Goal: Task Accomplishment & Management: Use online tool/utility

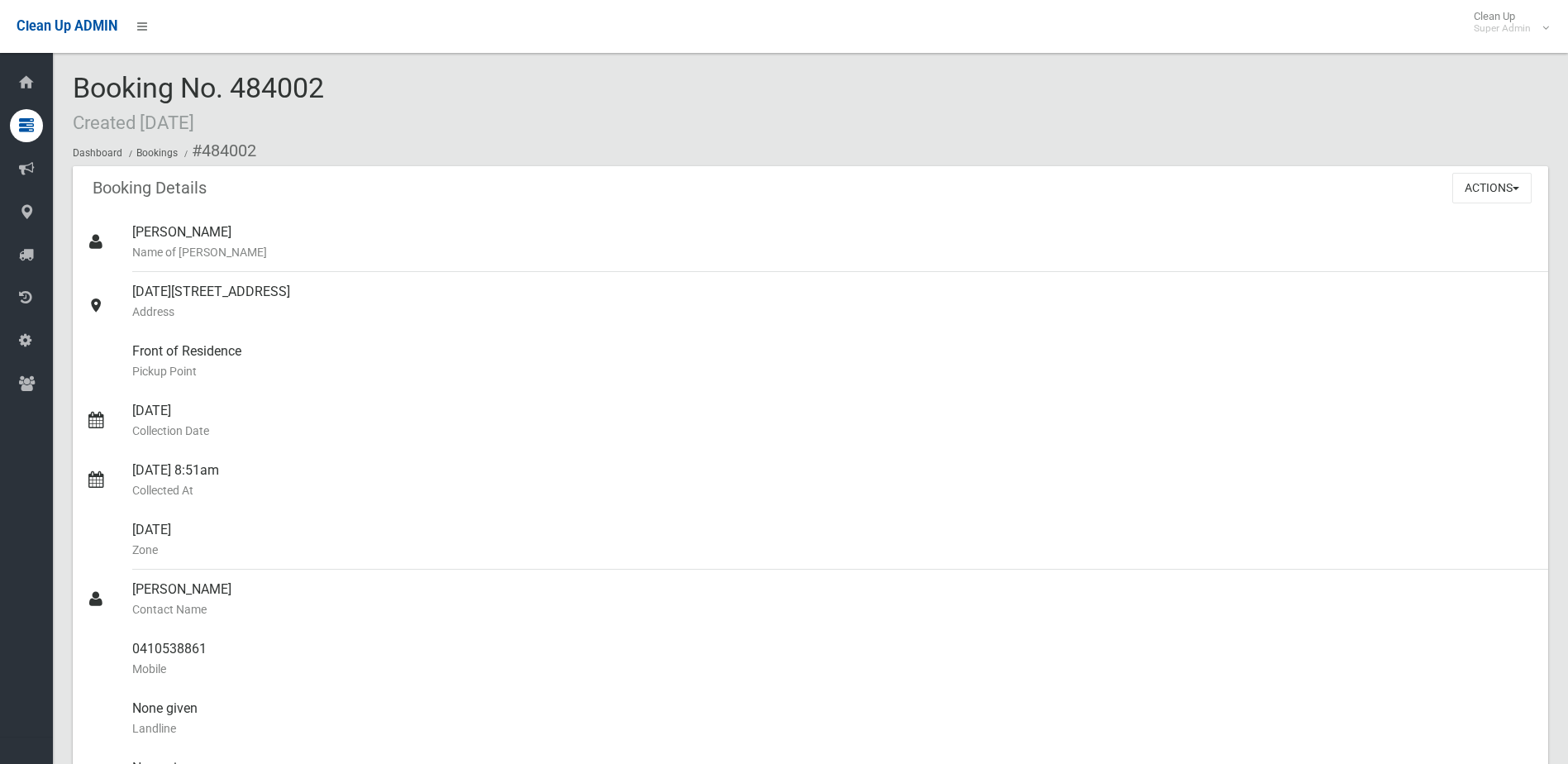
scroll to position [992, 0]
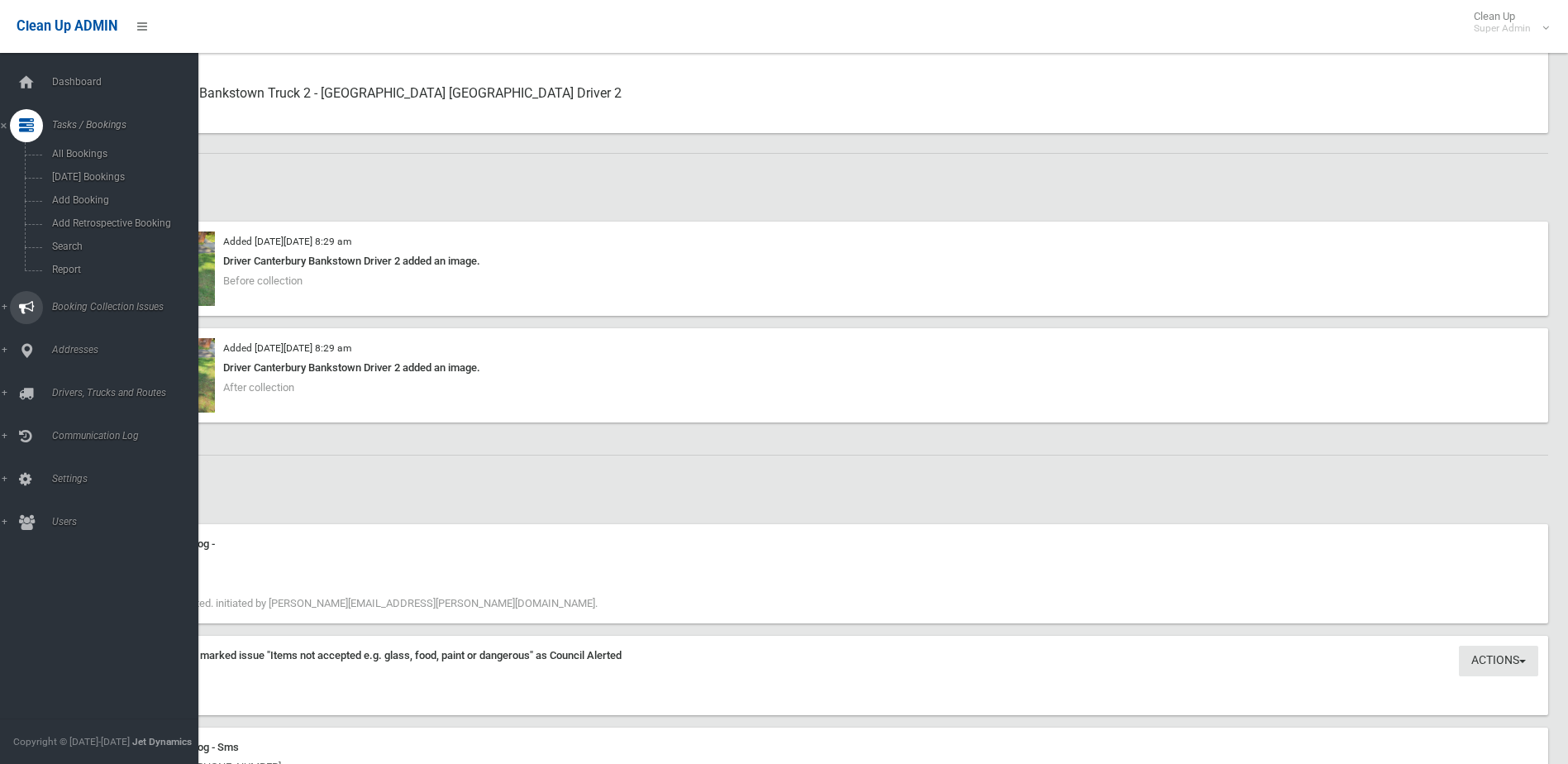
click at [74, 305] on span "Booking Collection Issues" at bounding box center [129, 306] width 164 height 12
click at [66, 194] on span "All Reported Issues" at bounding box center [121, 196] width 150 height 12
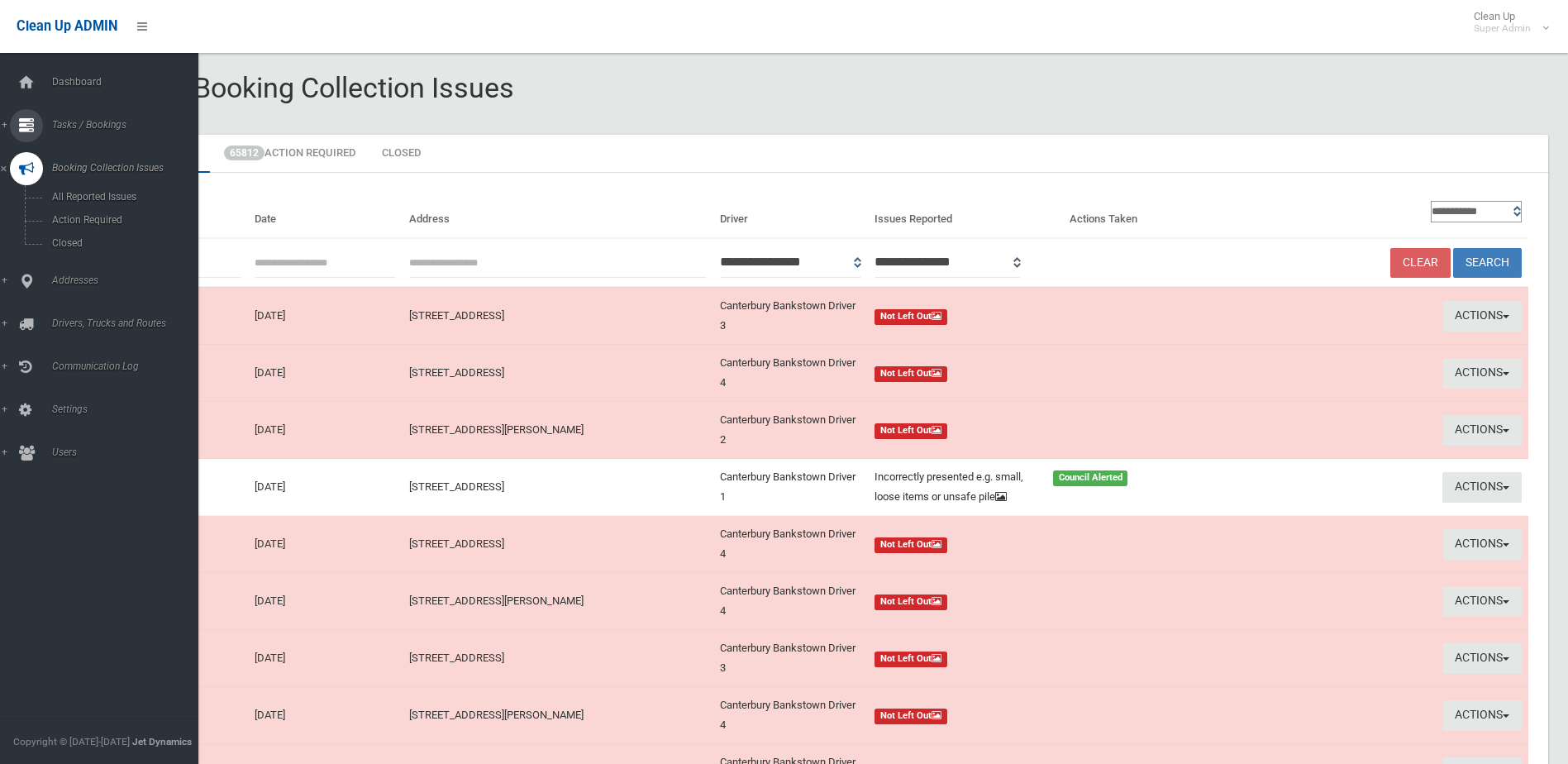
click at [67, 126] on span "Tasks / Bookings" at bounding box center [129, 124] width 164 height 12
click at [68, 238] on link "Search" at bounding box center [105, 246] width 211 height 23
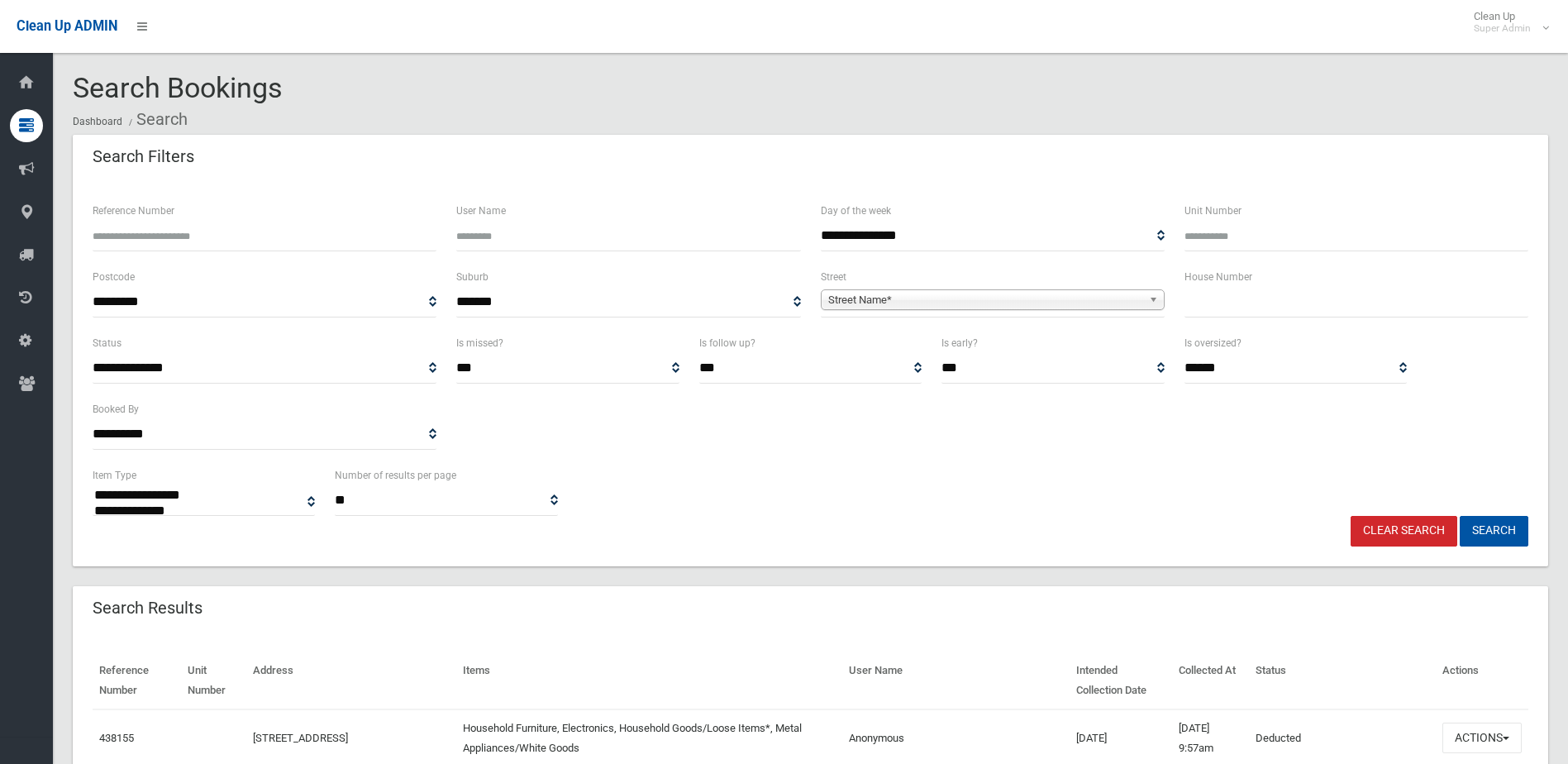
select select
click at [1230, 306] on input "text" at bounding box center [1356, 302] width 344 height 31
type input "*****"
click at [864, 301] on span "Street Name*" at bounding box center [985, 300] width 314 height 19
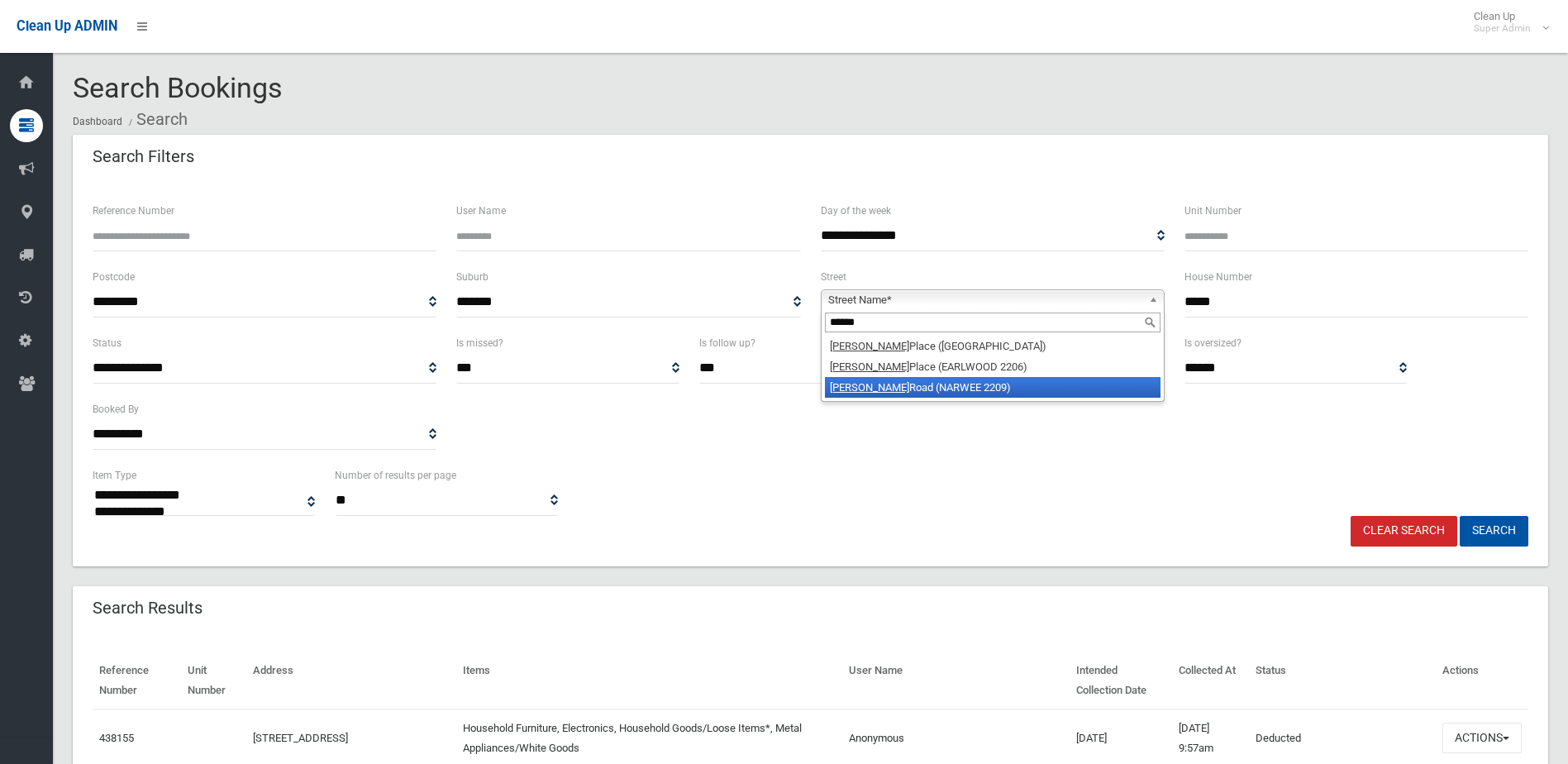
type input "******"
click at [866, 387] on em "Graham" at bounding box center [870, 387] width 80 height 12
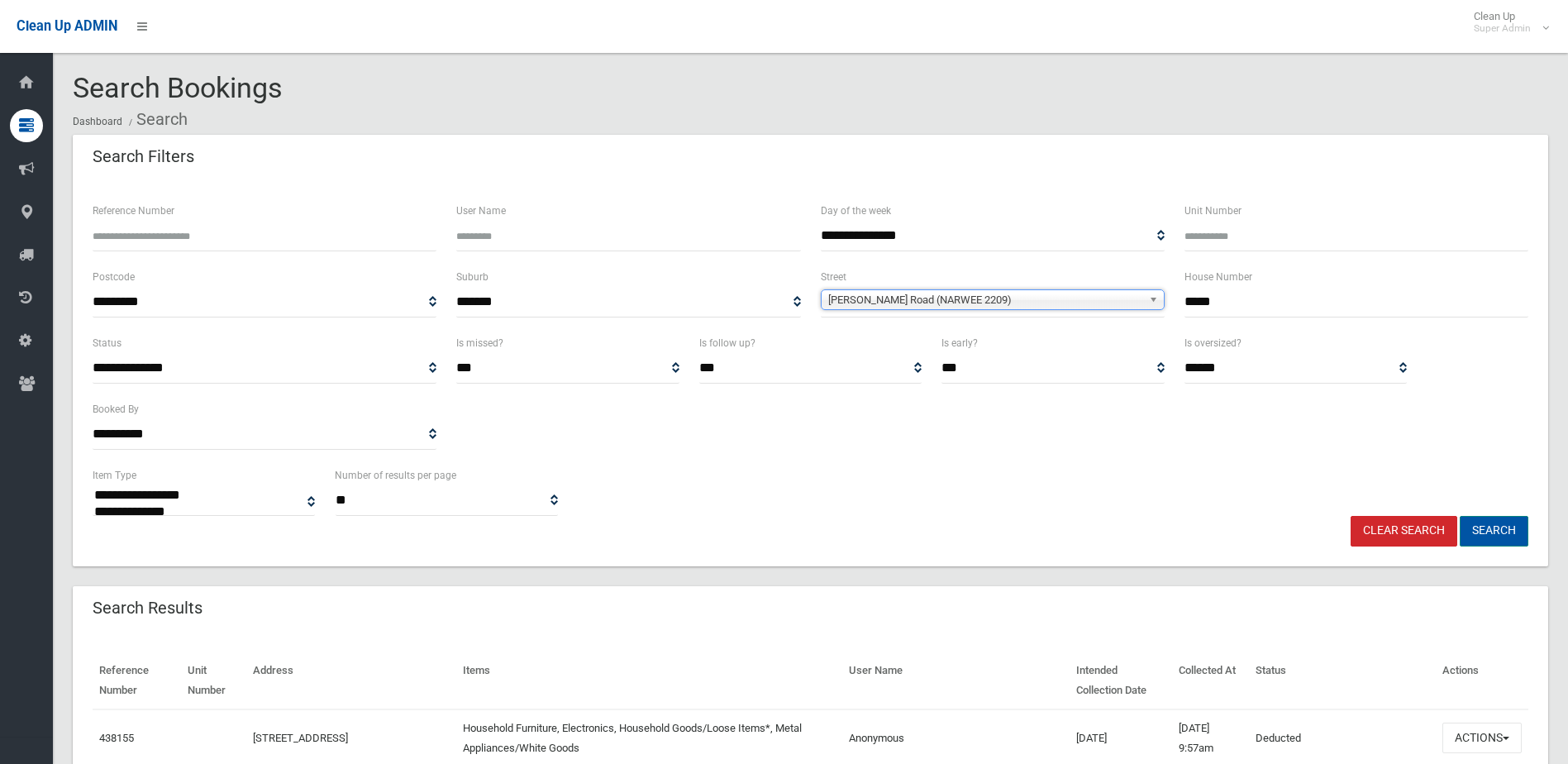
click at [1487, 528] on button "Search" at bounding box center [1494, 531] width 68 height 31
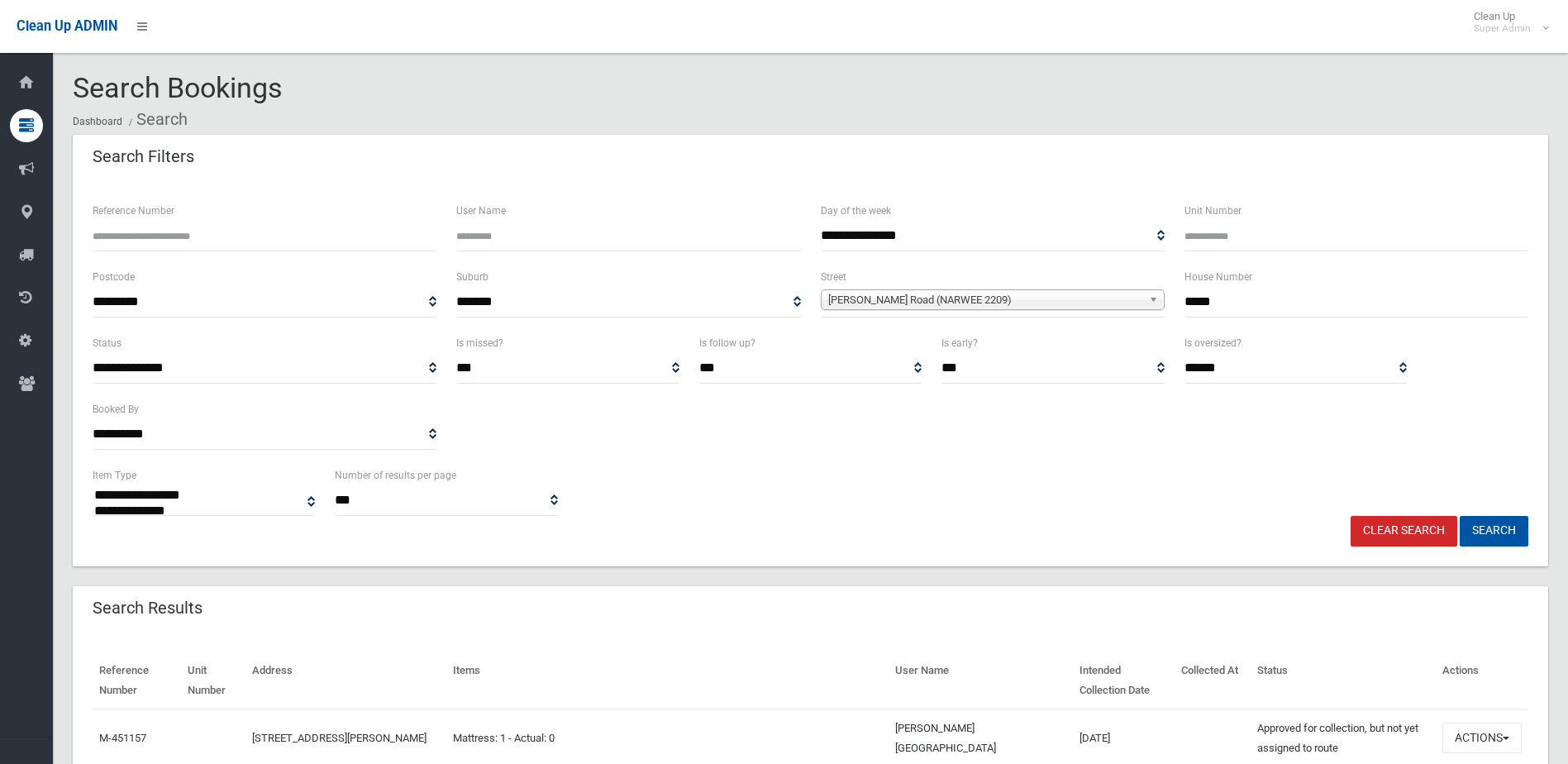
select select
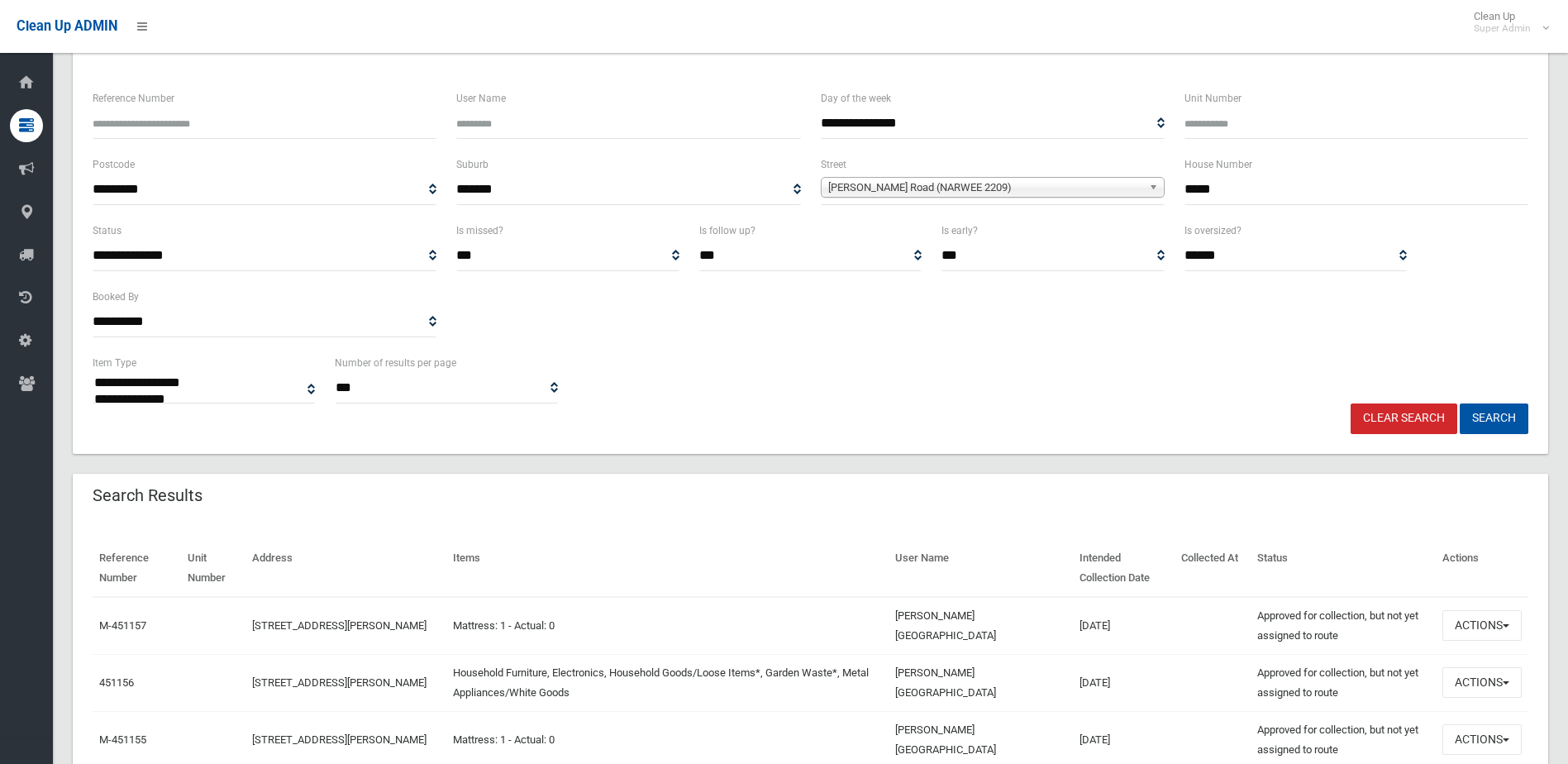
scroll to position [165, 0]
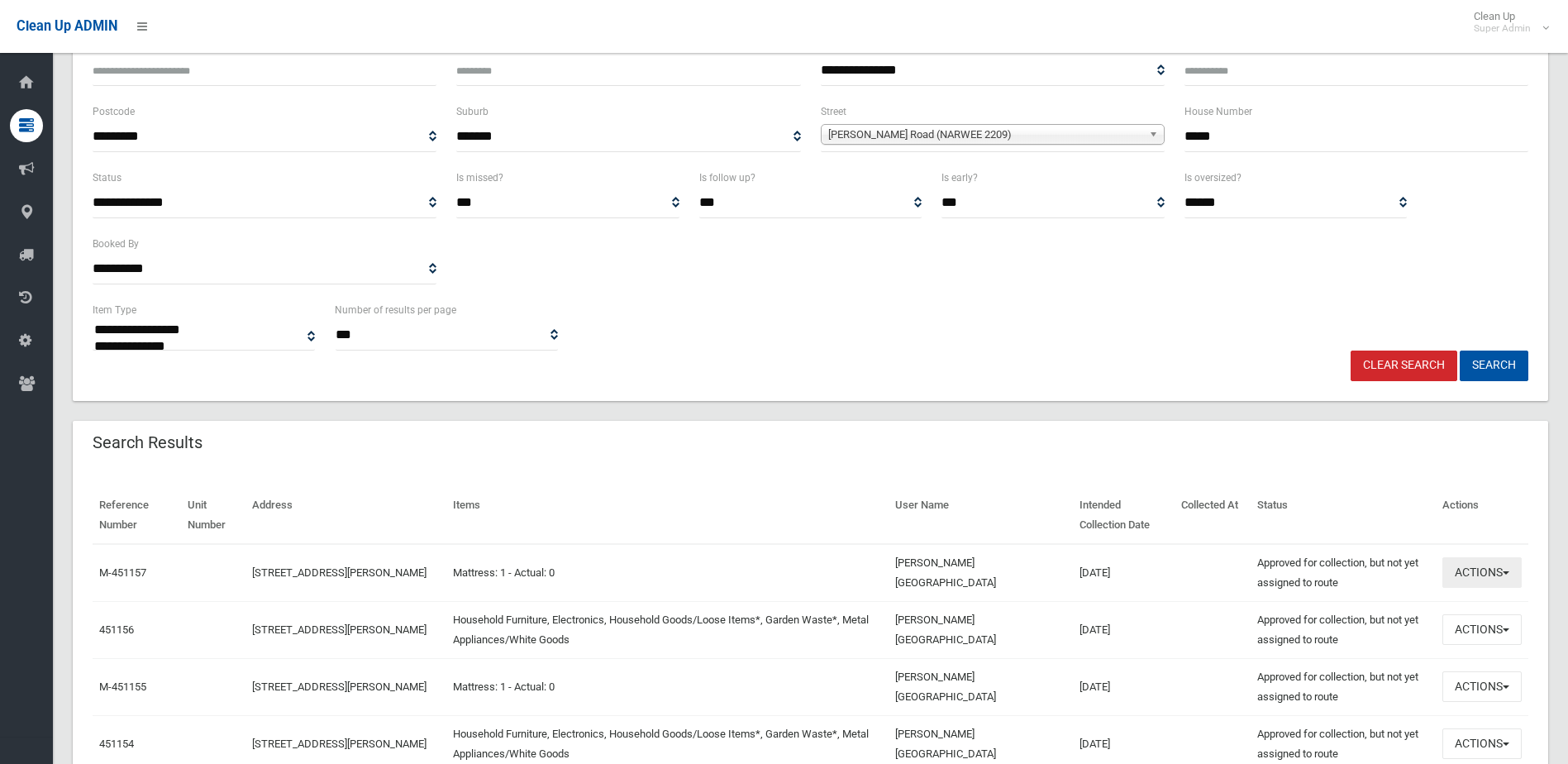
click at [1483, 567] on button "Actions" at bounding box center [1482, 572] width 80 height 31
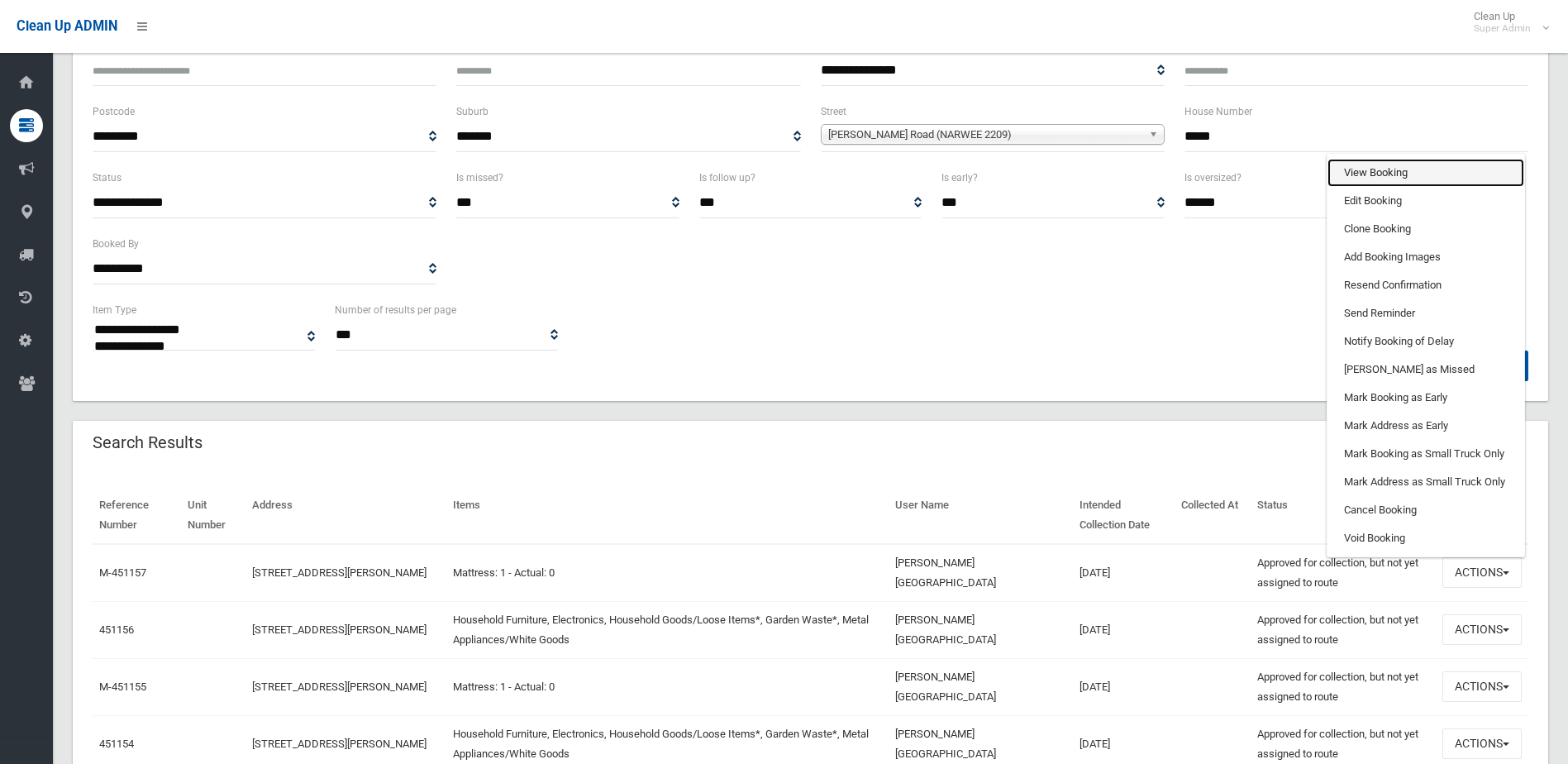
click at [1366, 175] on link "View Booking" at bounding box center [1426, 173] width 197 height 28
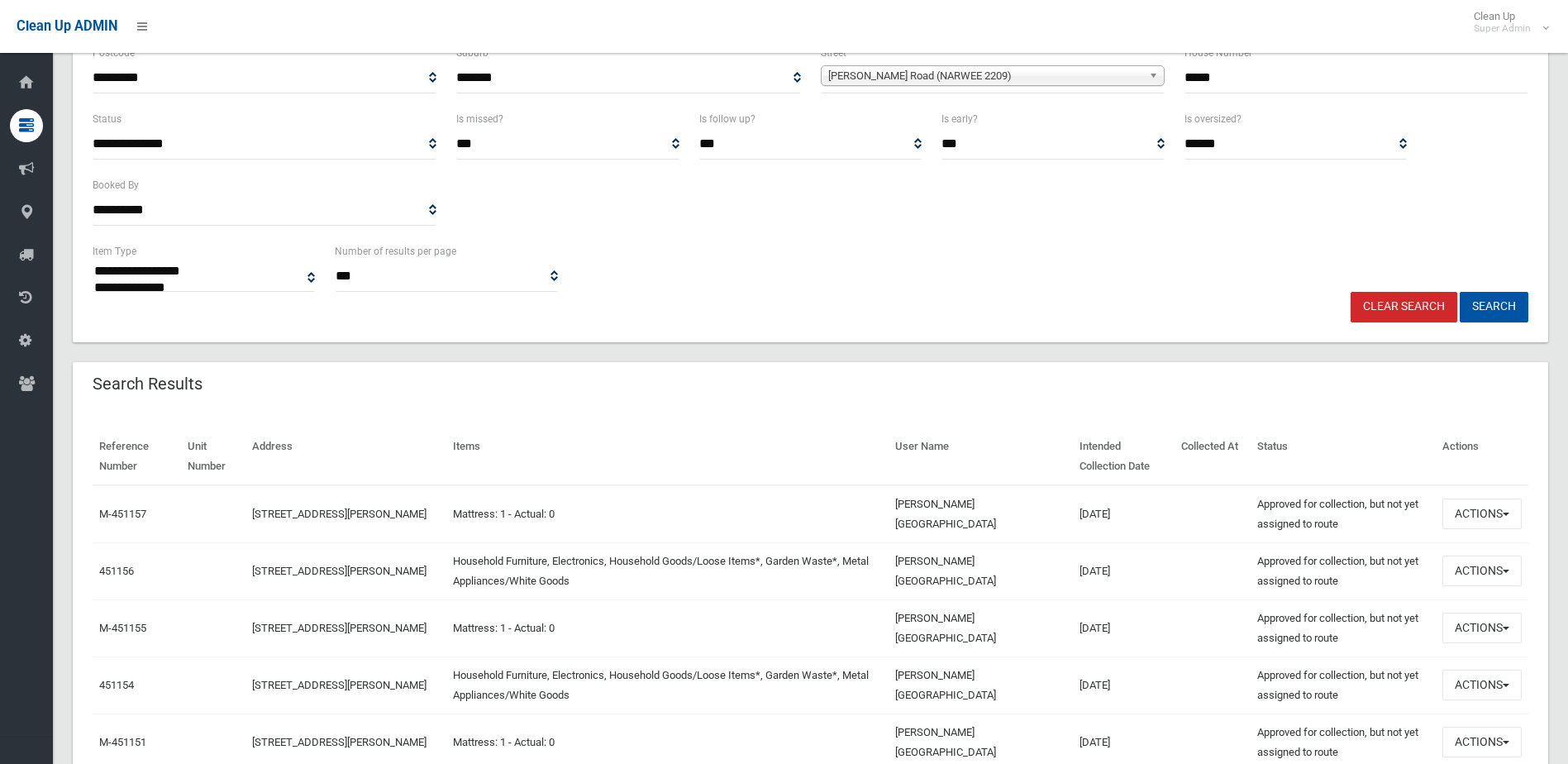
scroll to position [413, 0]
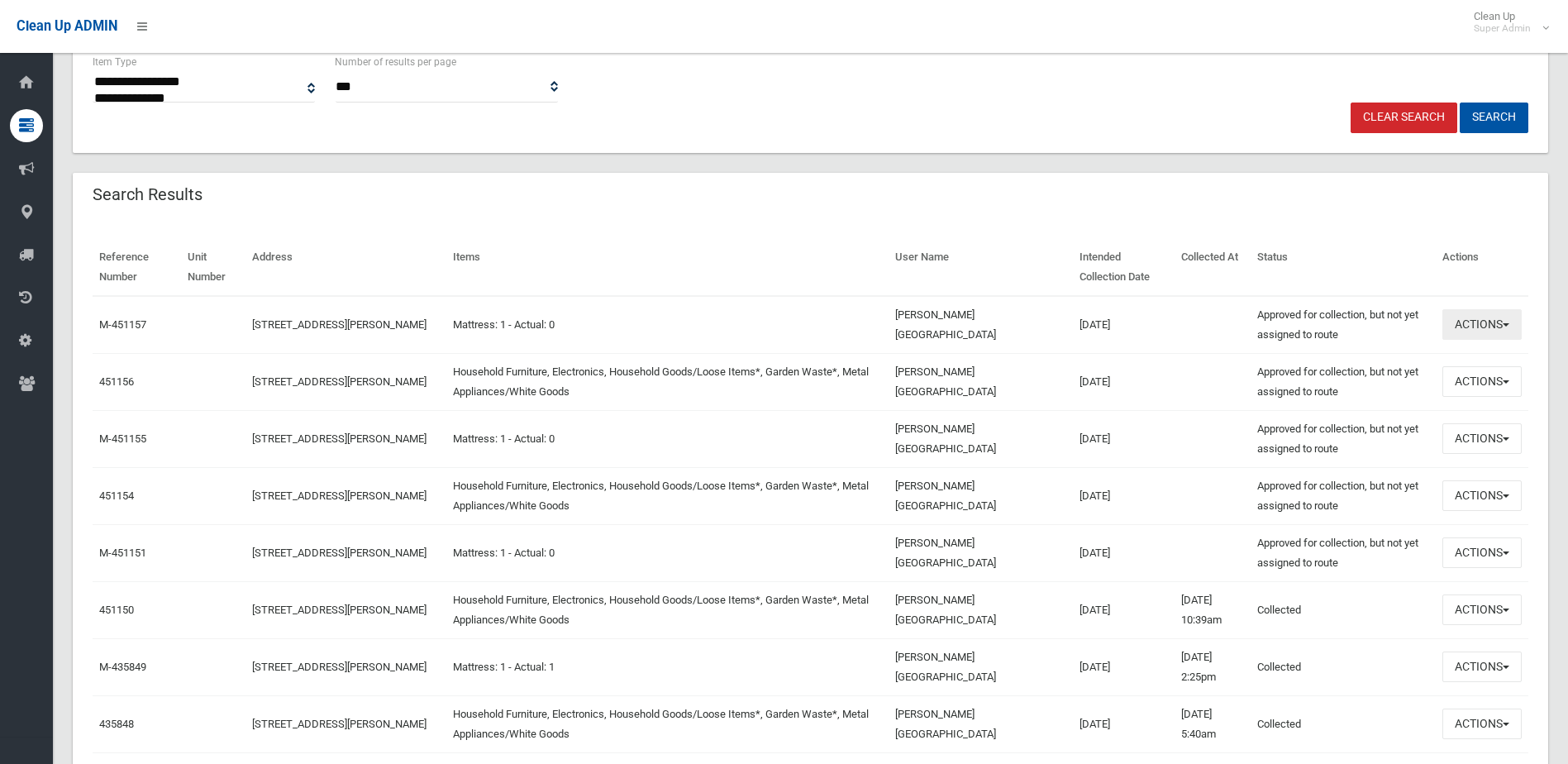
click at [1481, 325] on button "Actions" at bounding box center [1482, 324] width 80 height 31
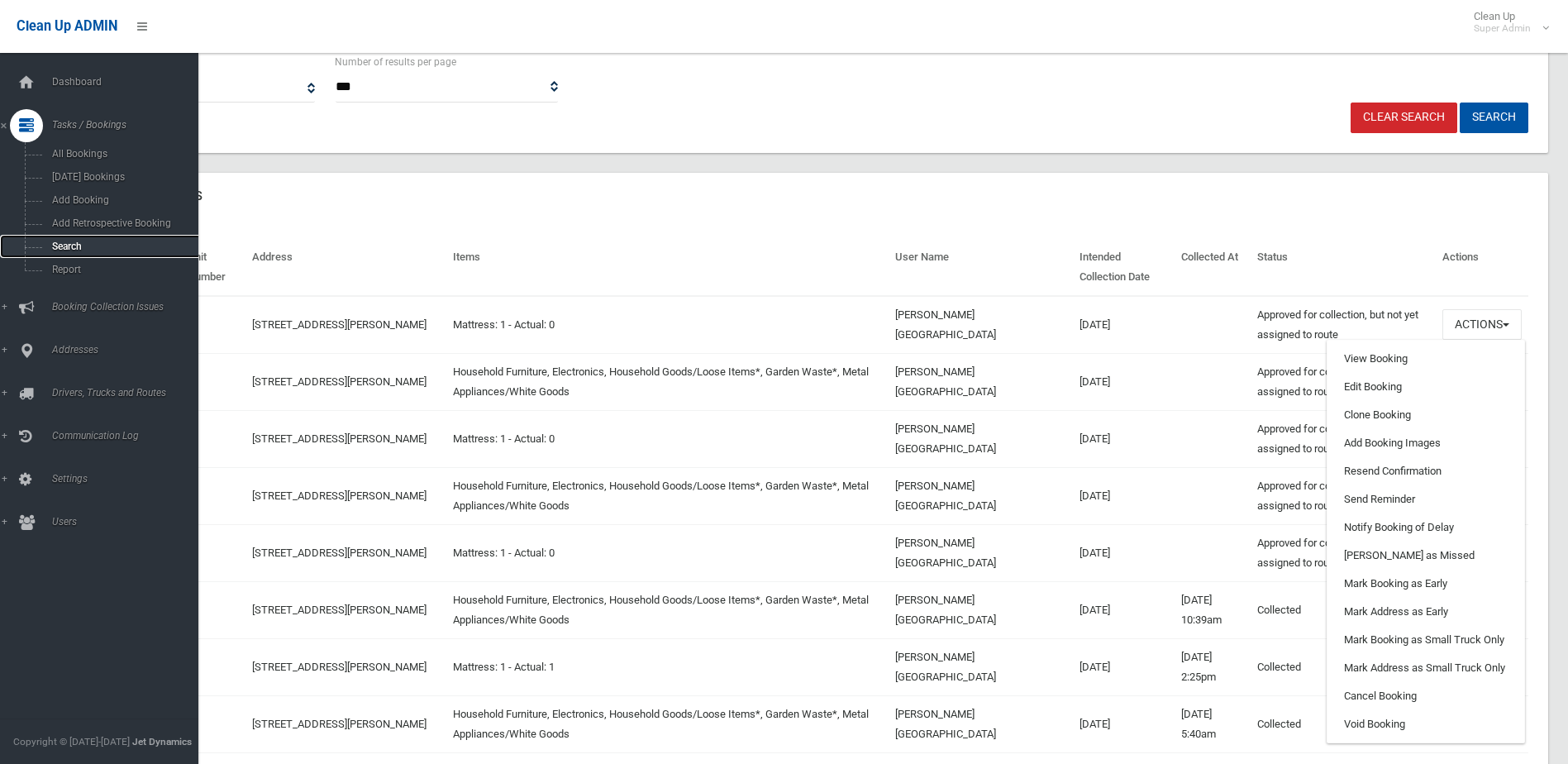
click at [73, 240] on span "Search" at bounding box center [121, 246] width 150 height 12
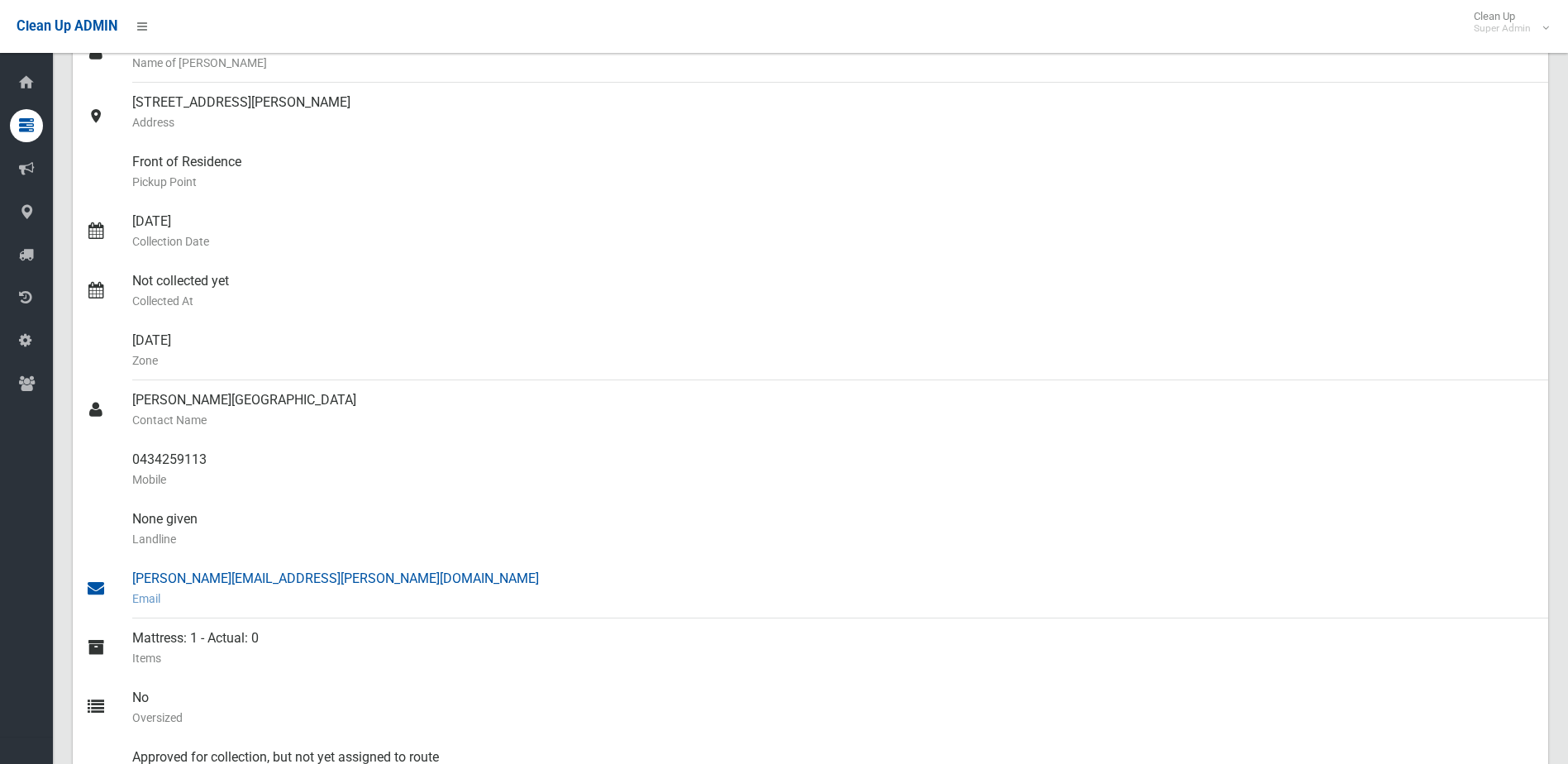
scroll to position [248, 0]
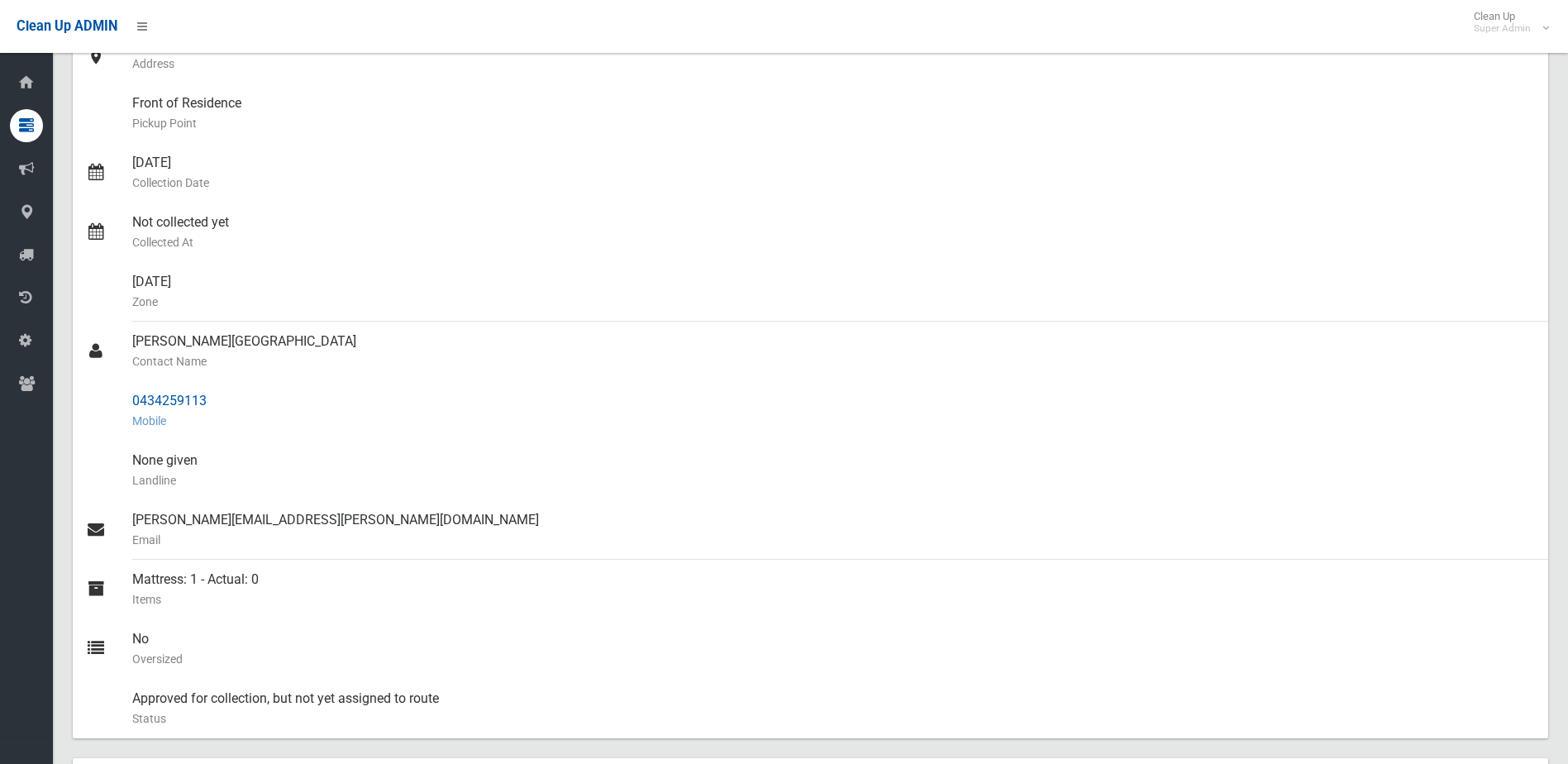
drag, startPoint x: 132, startPoint y: 399, endPoint x: 235, endPoint y: 401, distance: 103.0
click at [235, 401] on div "0434259113 Mobile" at bounding box center [833, 410] width 1402 height 59
drag, startPoint x: 235, startPoint y: 401, endPoint x: 179, endPoint y: 398, distance: 56.1
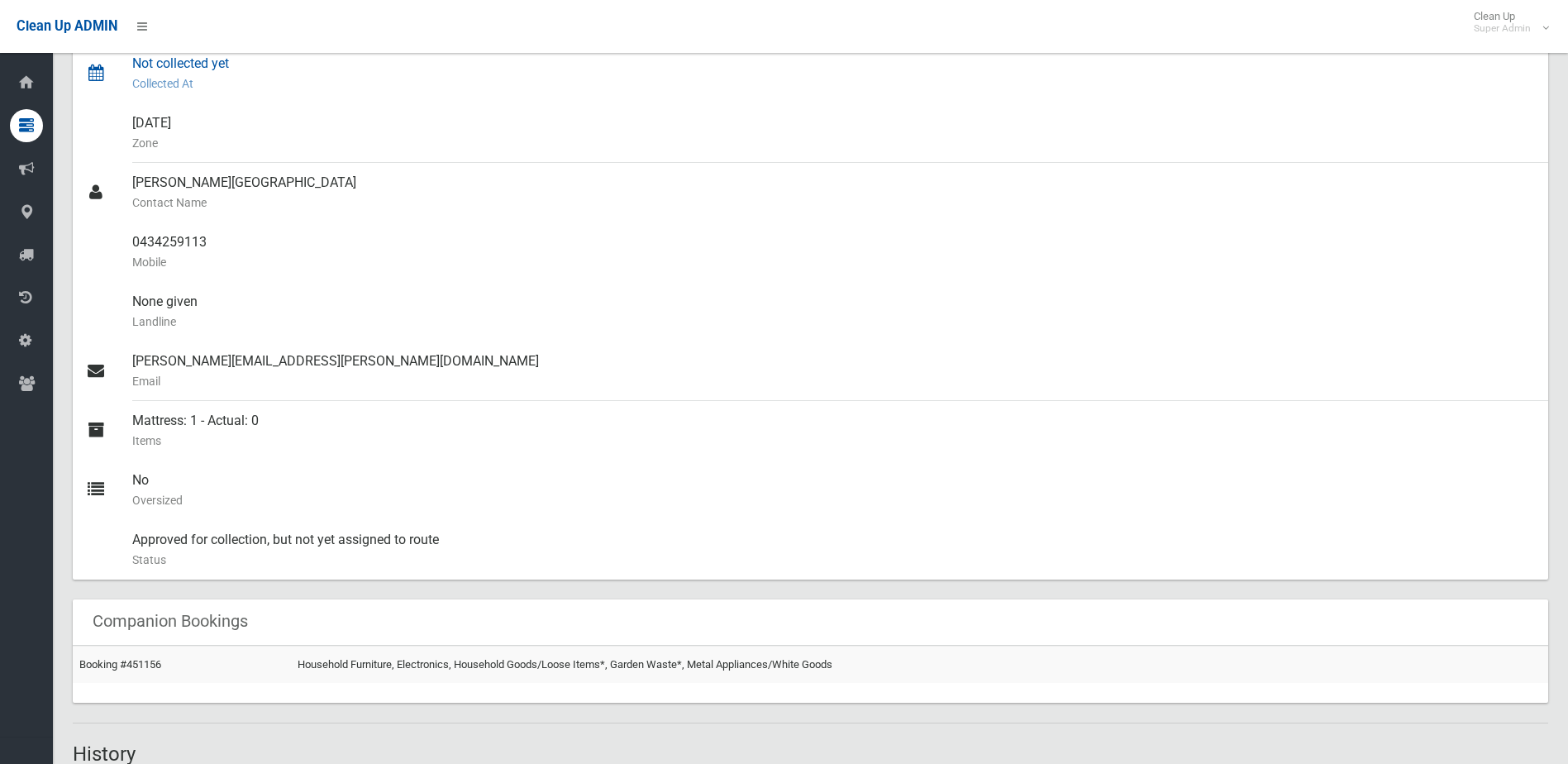
scroll to position [413, 0]
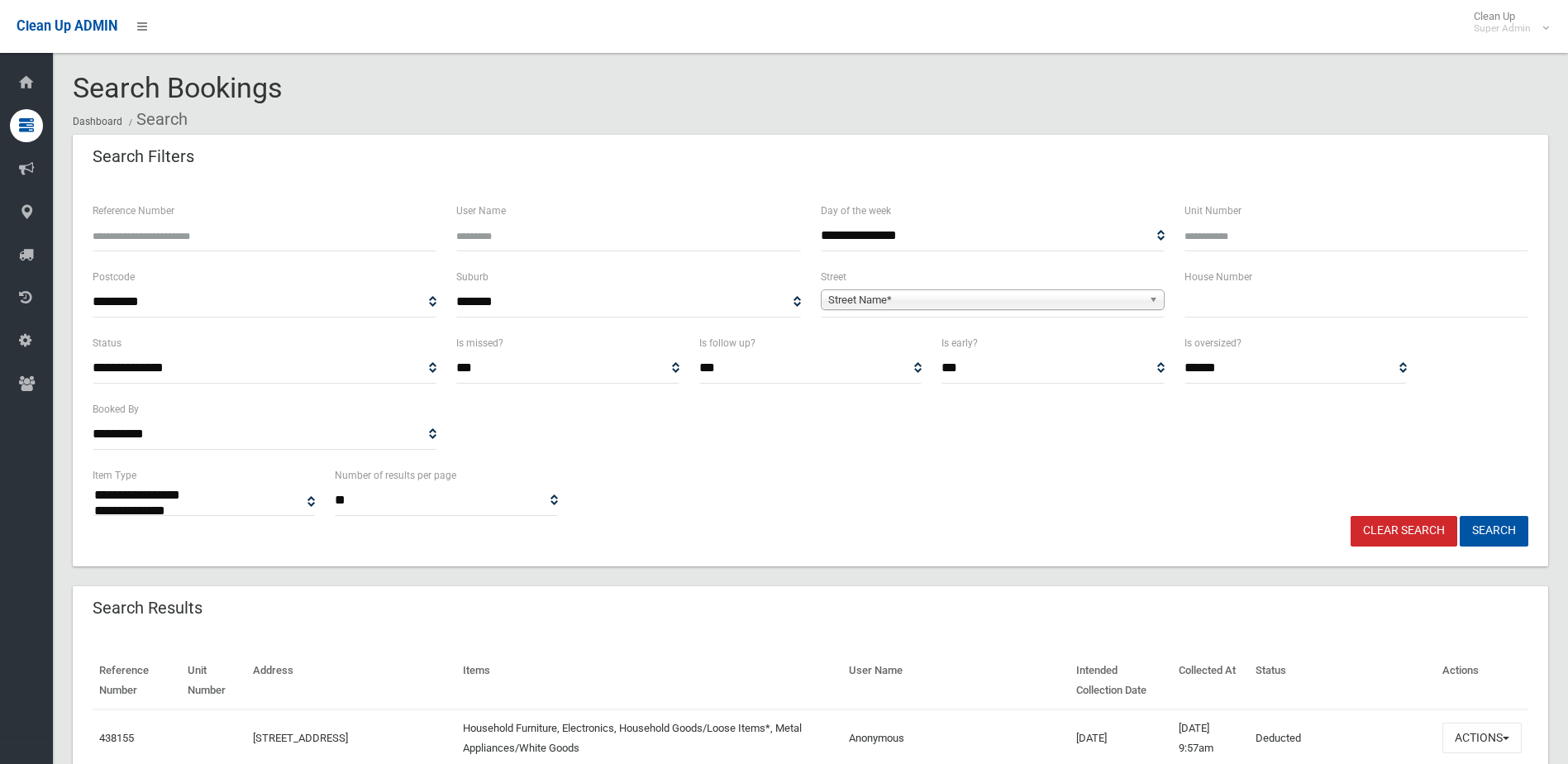
select select
click at [1278, 304] on input "text" at bounding box center [1356, 302] width 344 height 31
type input "**"
click at [909, 305] on span "Street Name*" at bounding box center [985, 300] width 314 height 19
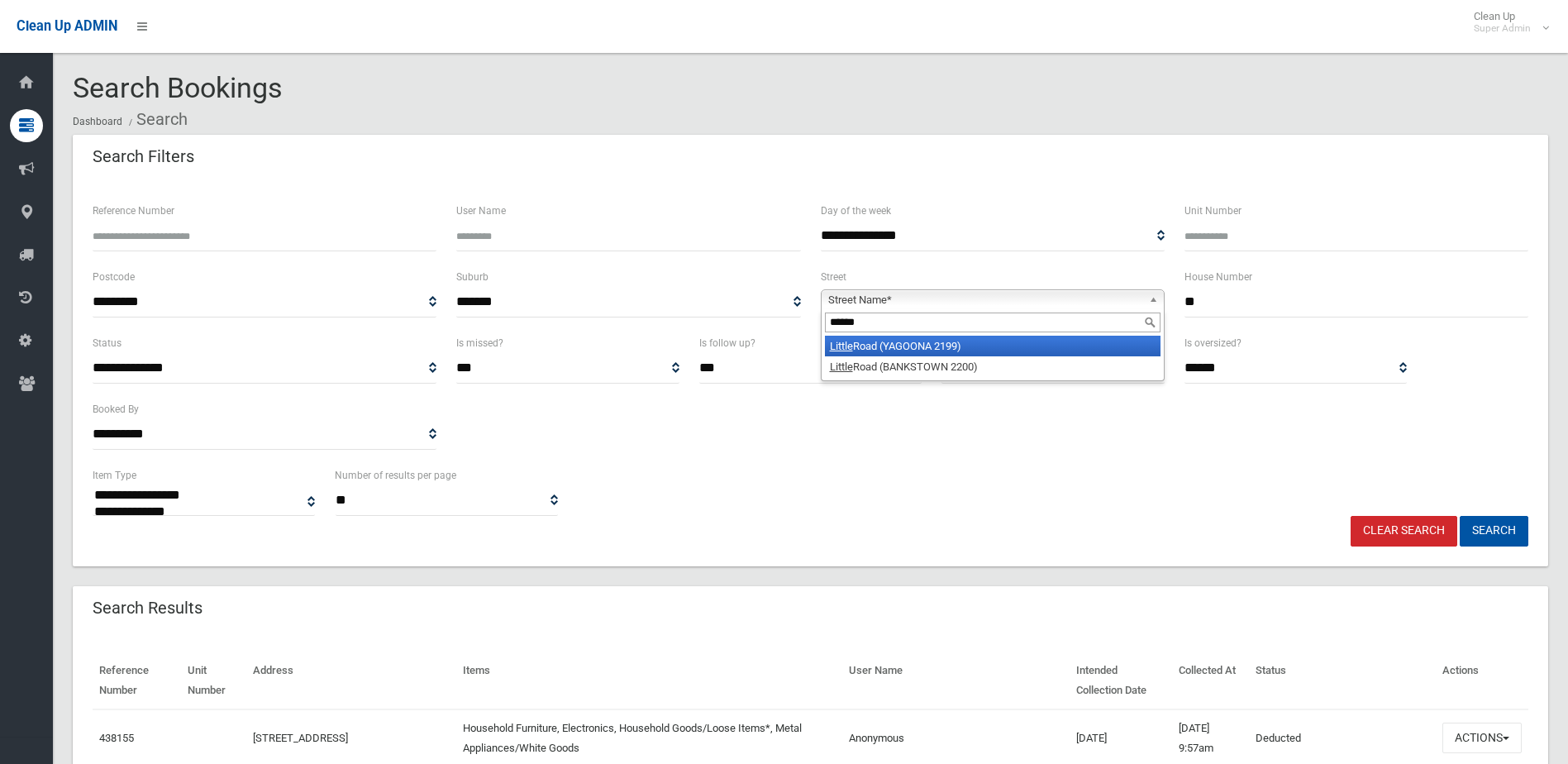
type input "******"
click at [927, 343] on li "Little Road (YAGOONA 2199)" at bounding box center [993, 346] width 336 height 20
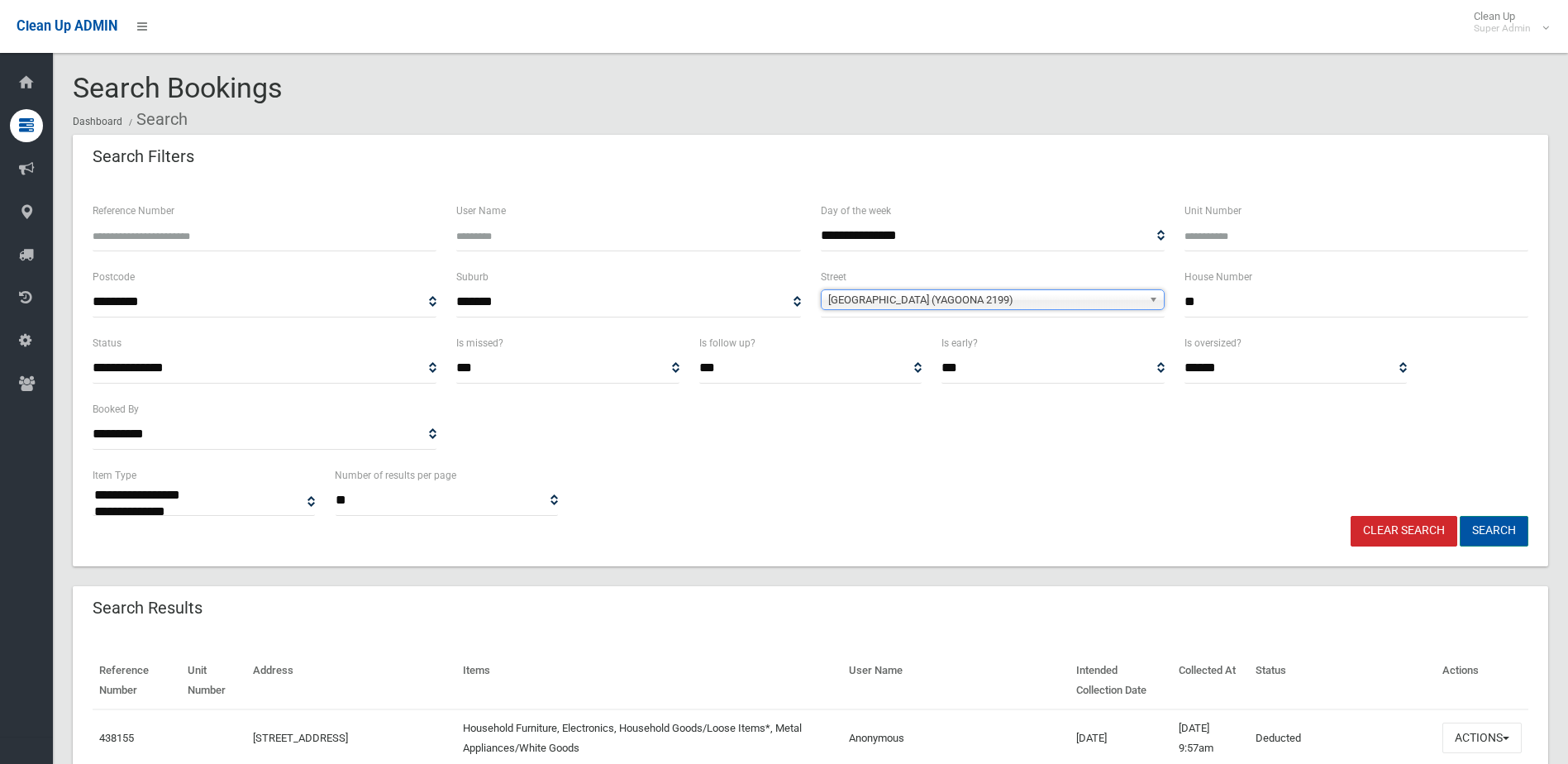
click at [1503, 533] on button "Search" at bounding box center [1494, 531] width 68 height 31
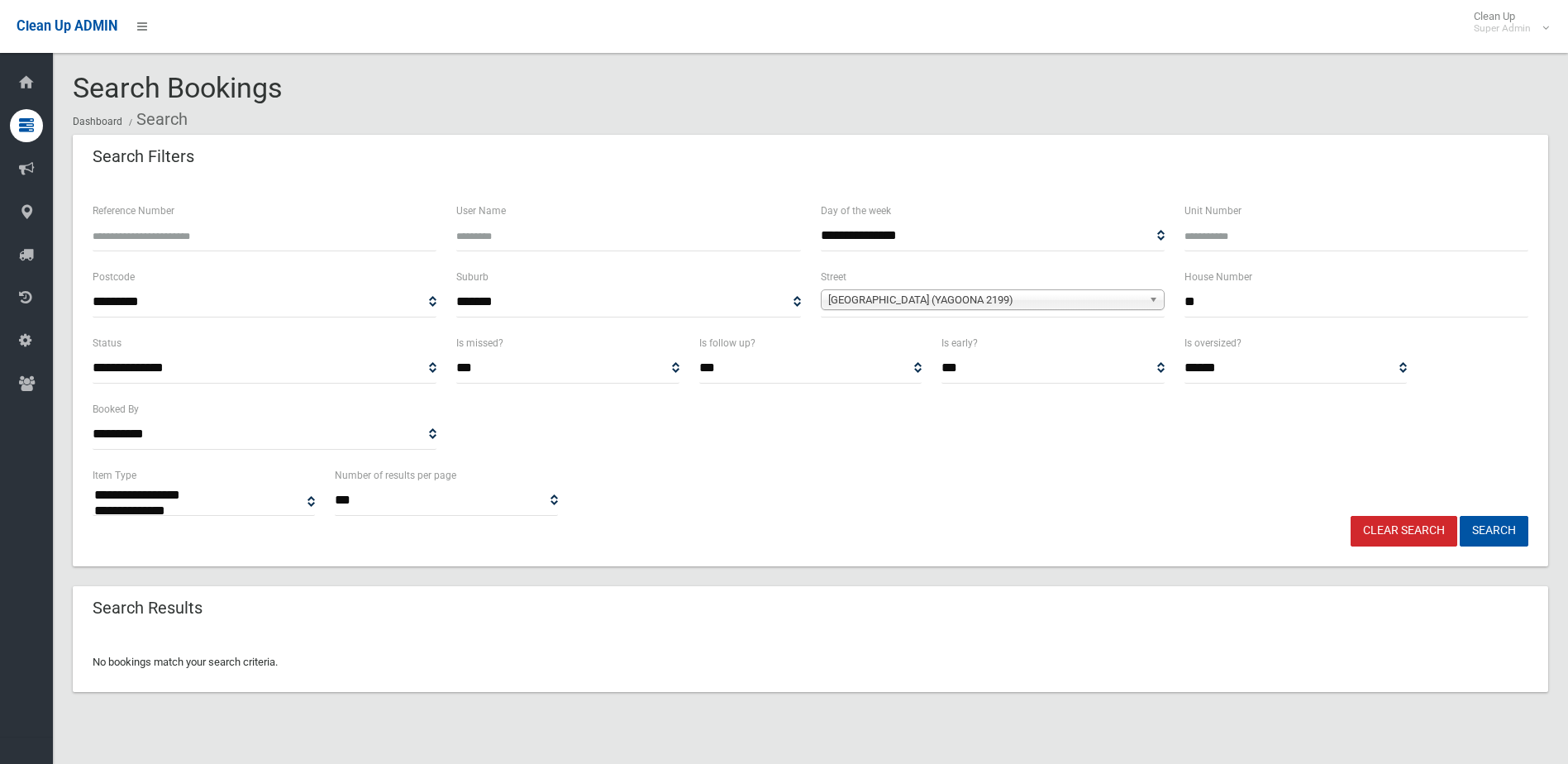
select select
click at [1219, 310] on input "**" at bounding box center [1356, 302] width 344 height 31
type input "*****"
click at [1460, 516] on button "Search" at bounding box center [1494, 531] width 68 height 31
click at [1493, 524] on button "Search" at bounding box center [1494, 531] width 68 height 31
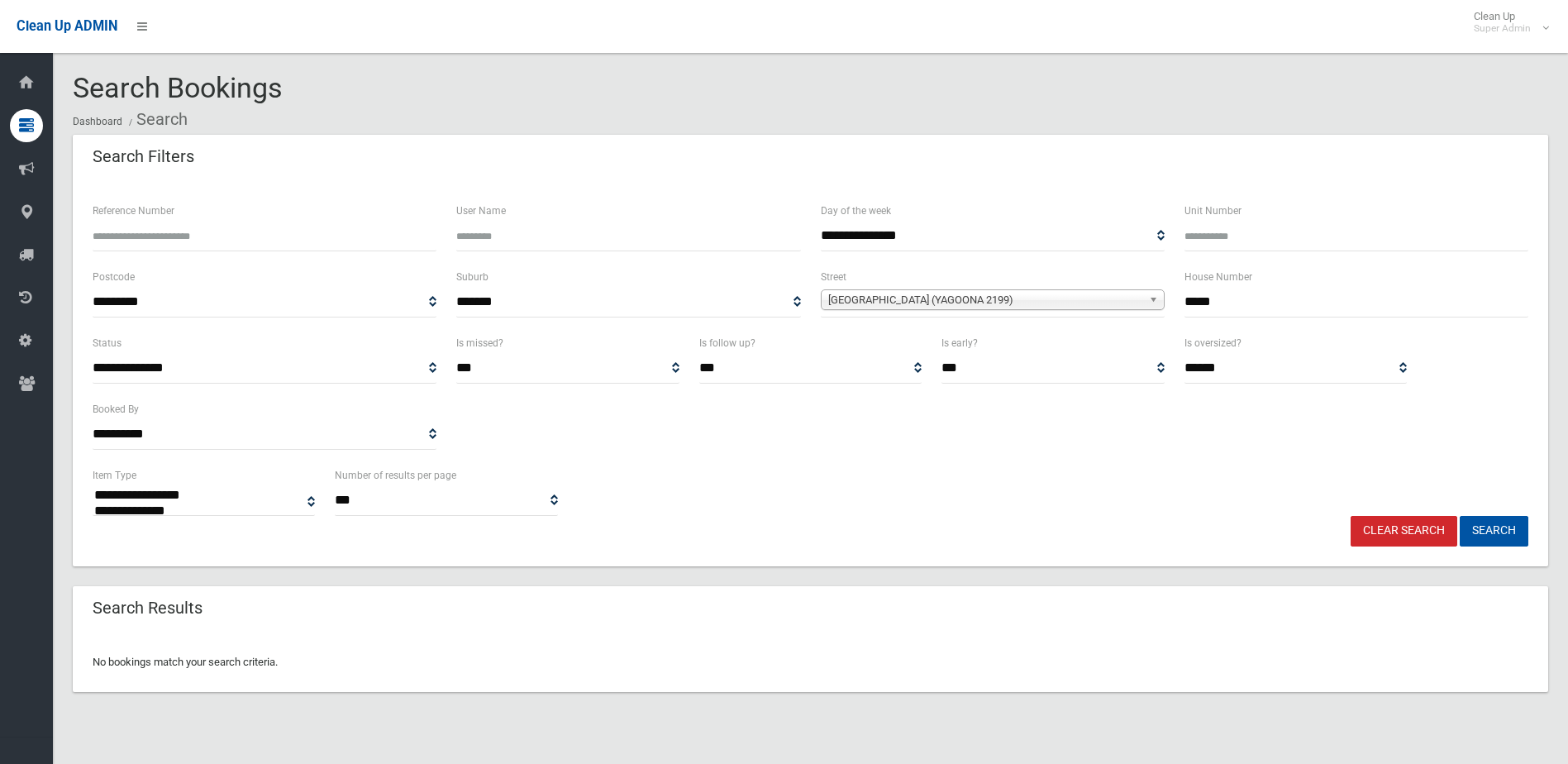
select select
drag, startPoint x: 1222, startPoint y: 301, endPoint x: 1154, endPoint y: 299, distance: 68.0
click at [1154, 299] on div "**********" at bounding box center [810, 300] width 1455 height 66
type input "**"
click at [941, 298] on span "Little Road (YAGOONA 2199)" at bounding box center [985, 300] width 314 height 19
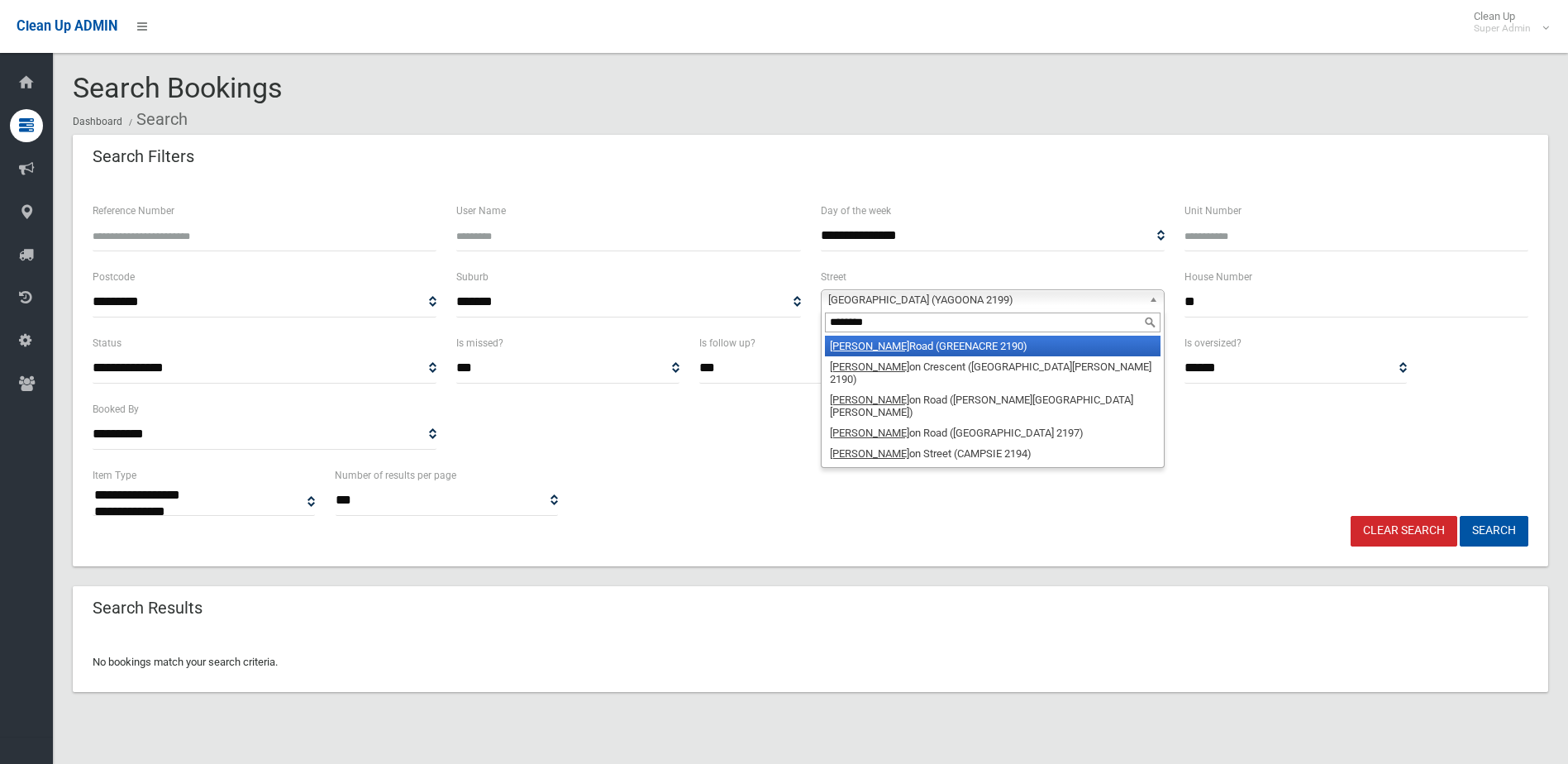
type input "*********"
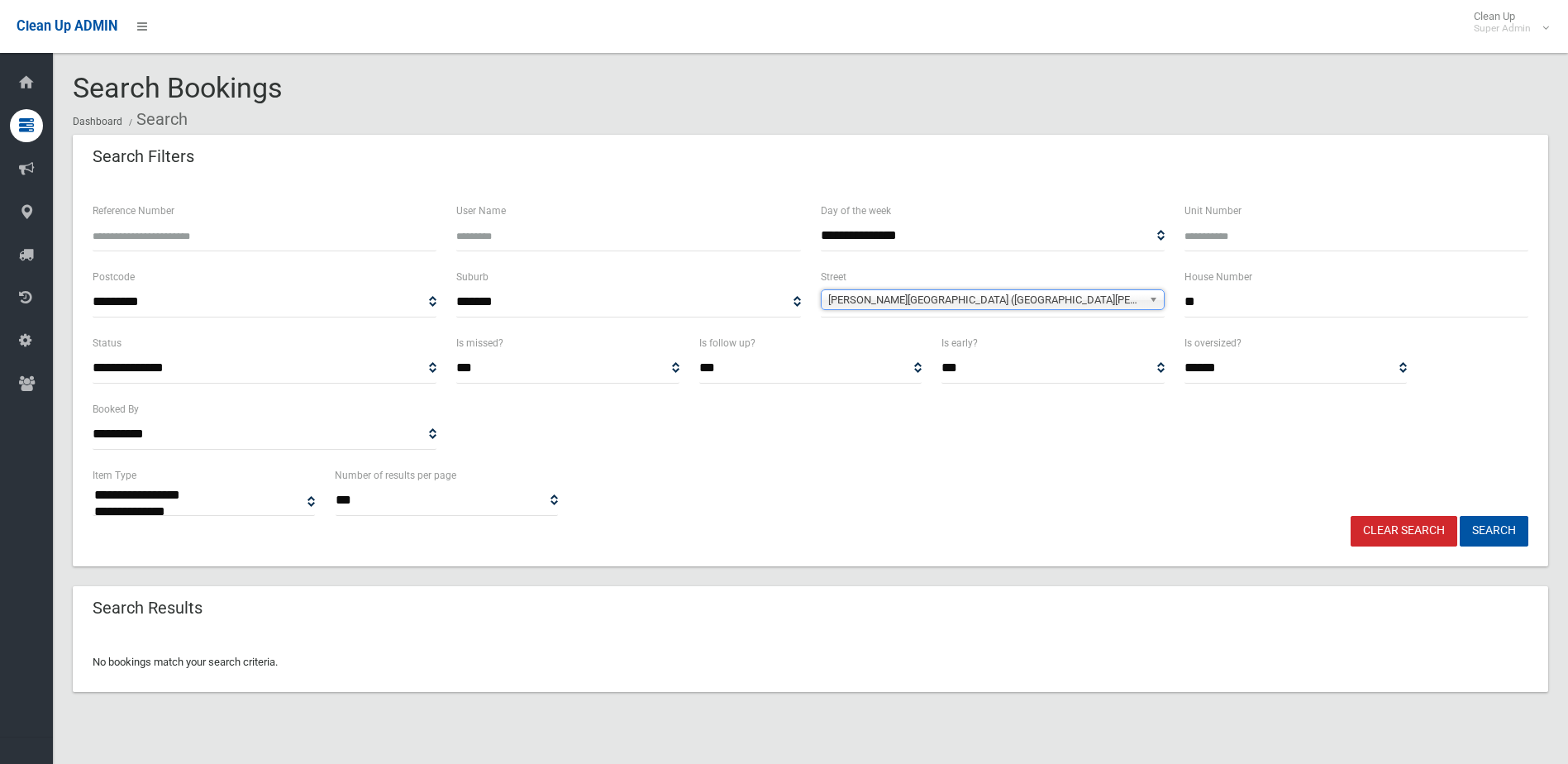
click at [940, 300] on span "Robertson Crescent (MOUNT LEWIS 2190)" at bounding box center [985, 300] width 314 height 19
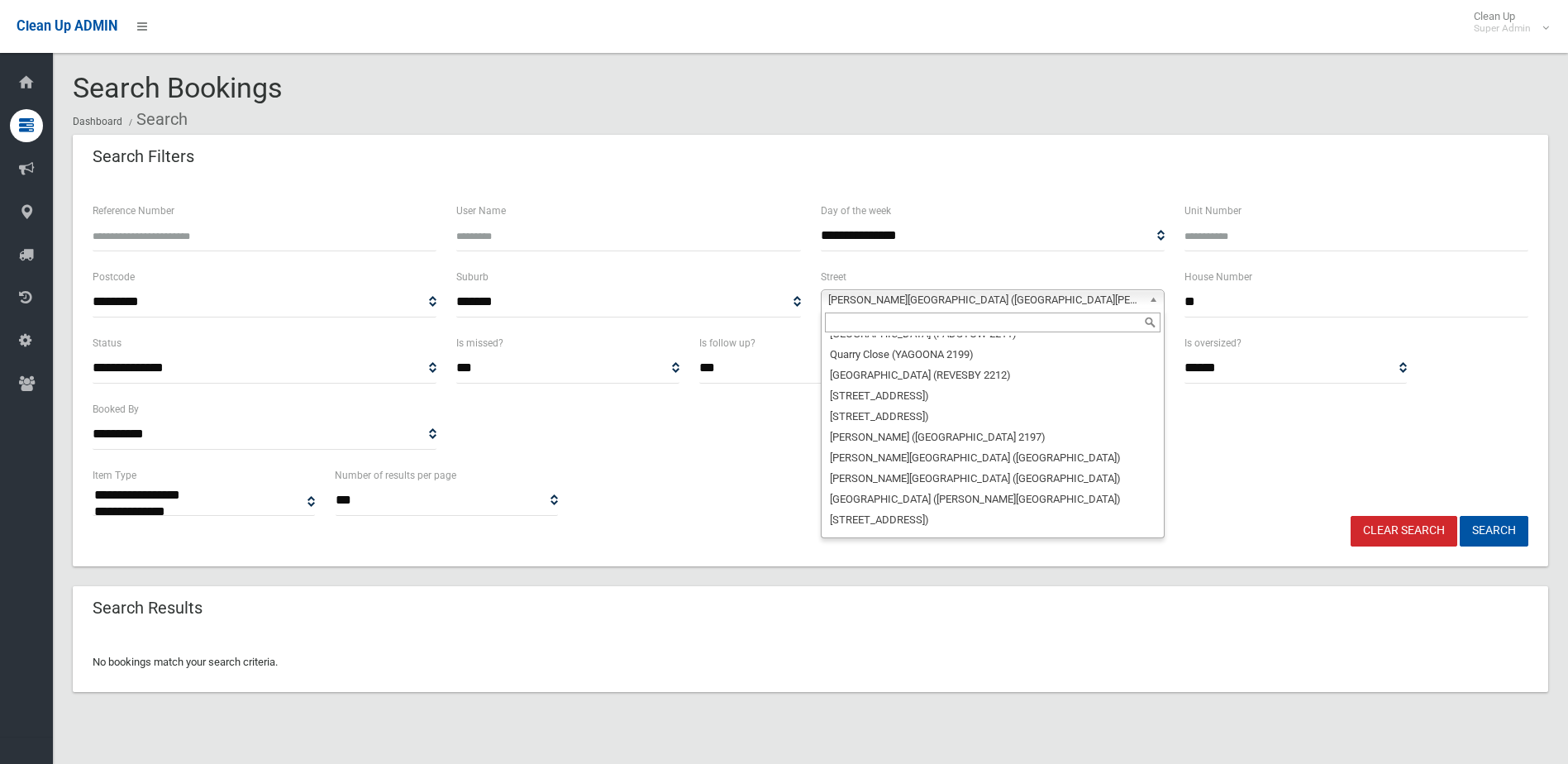
scroll to position [37253, 0]
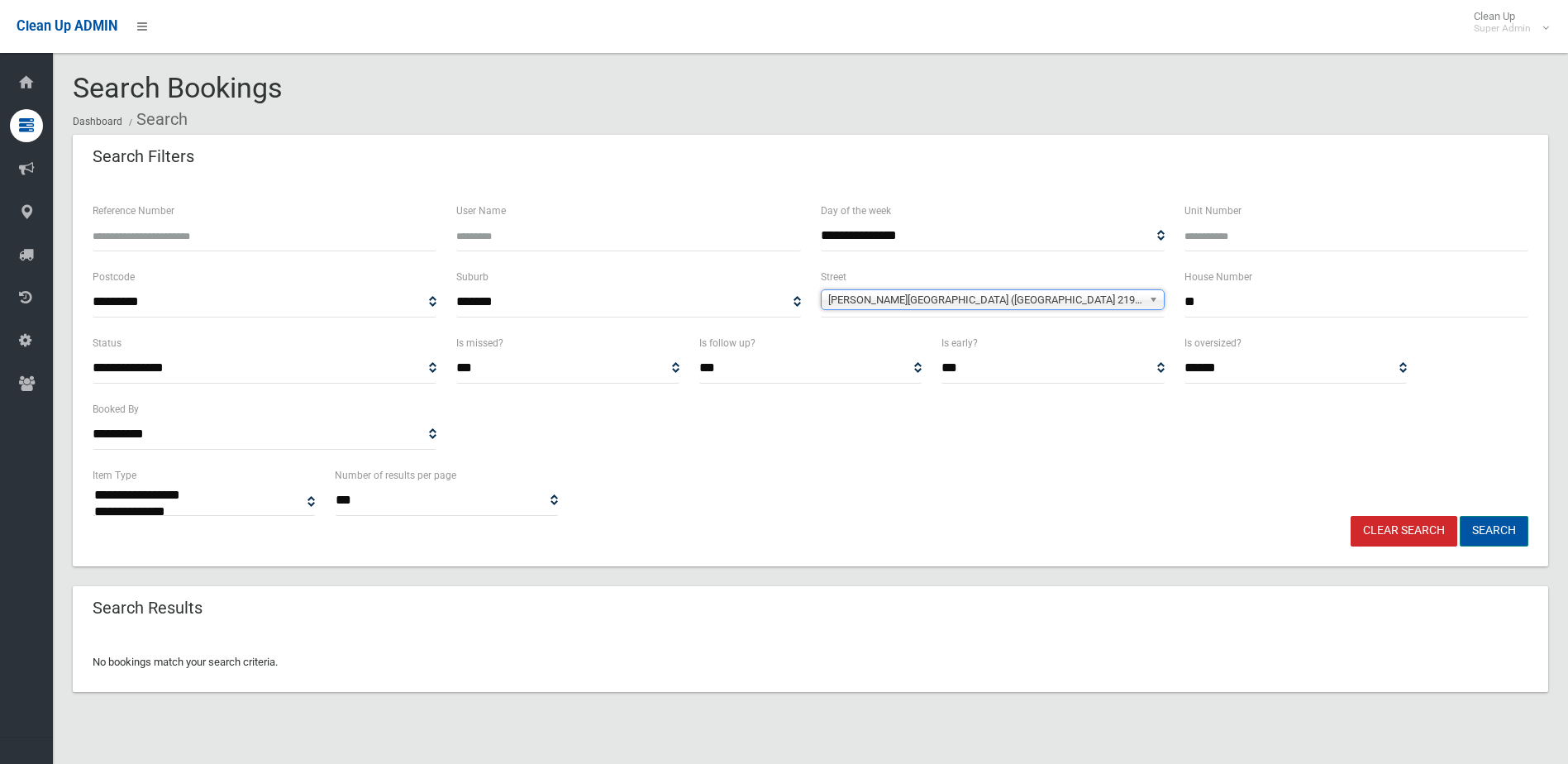
click at [1505, 526] on button "Search" at bounding box center [1494, 531] width 68 height 31
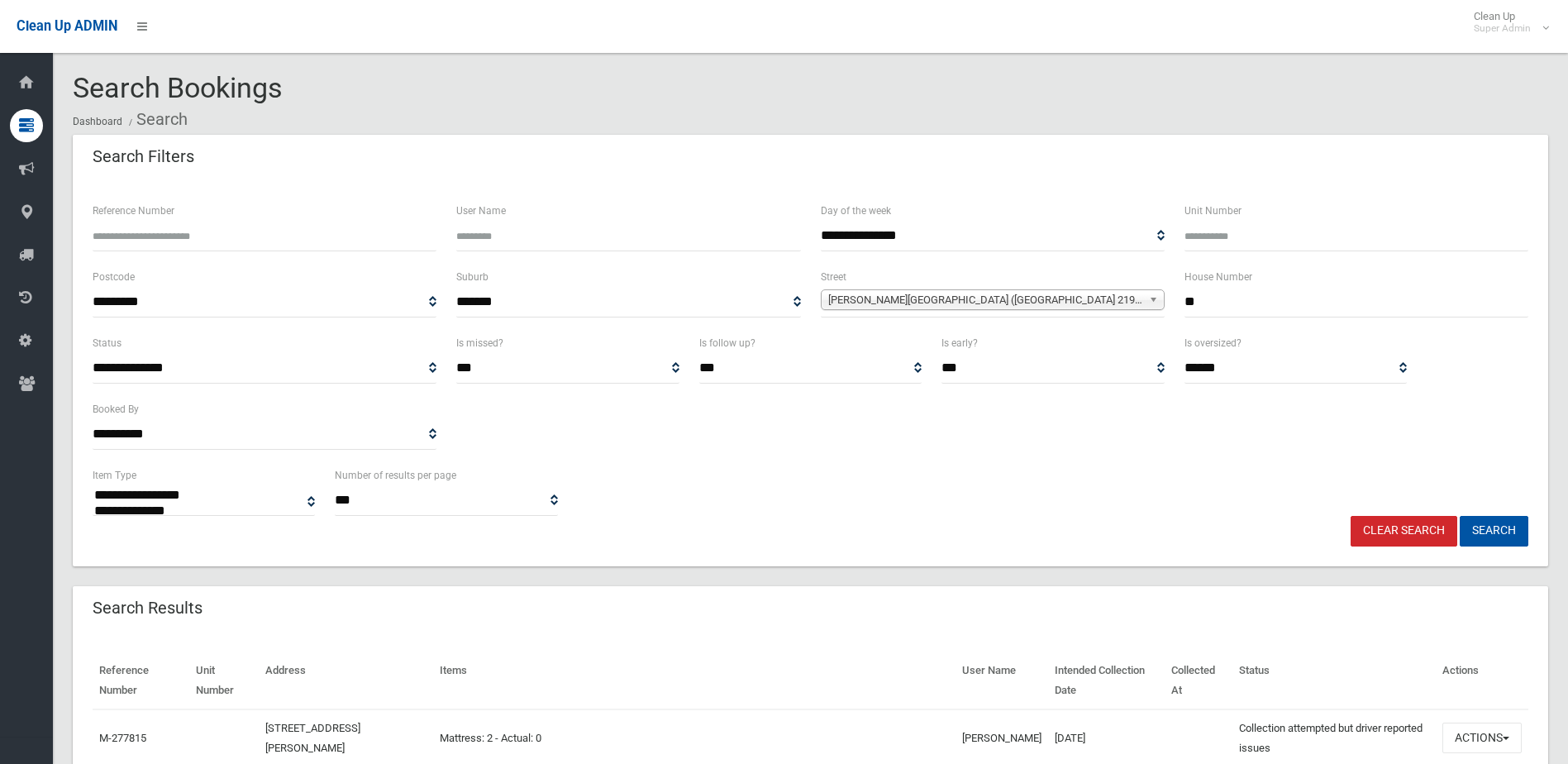
select select
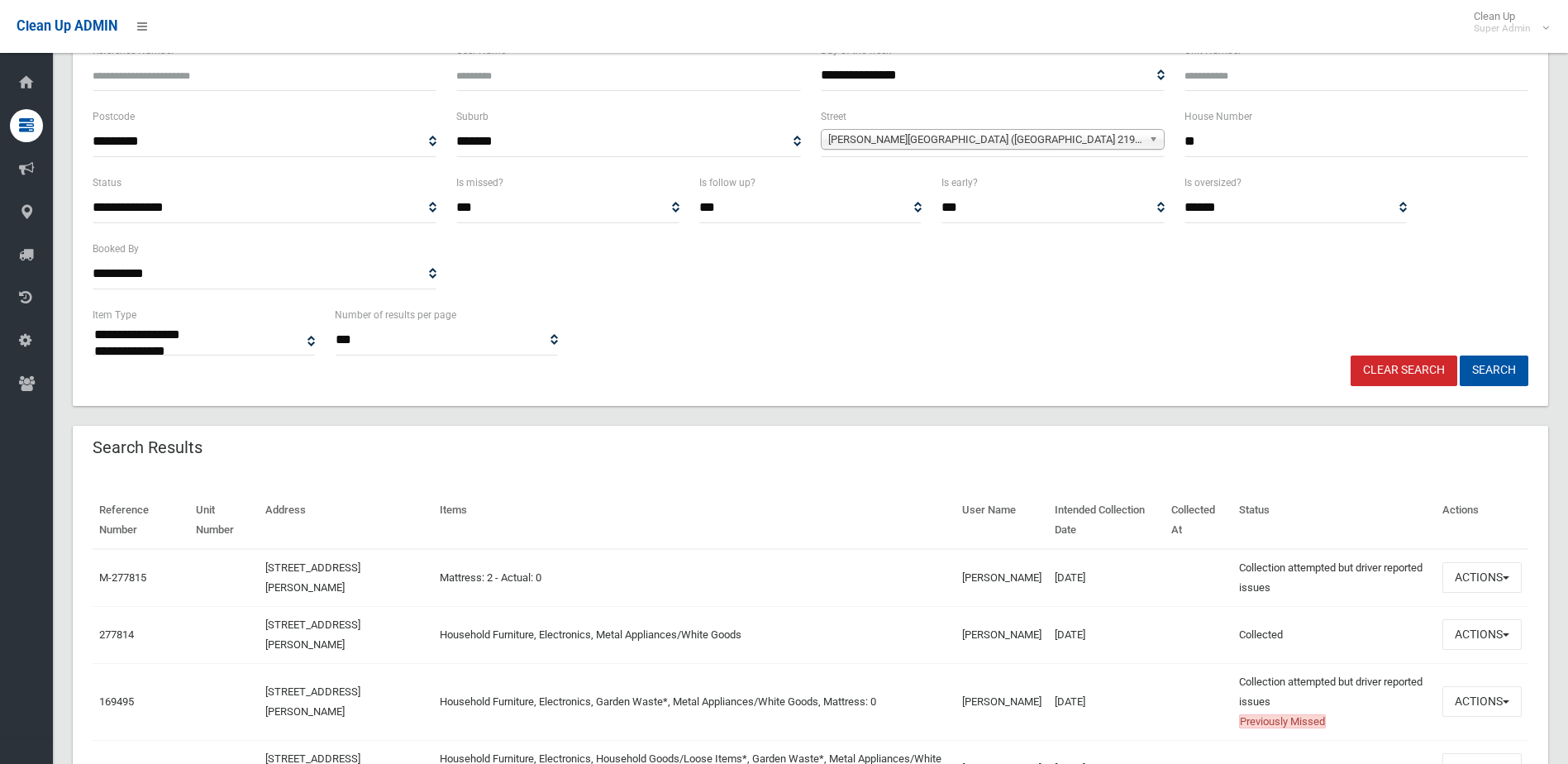
scroll to position [165, 0]
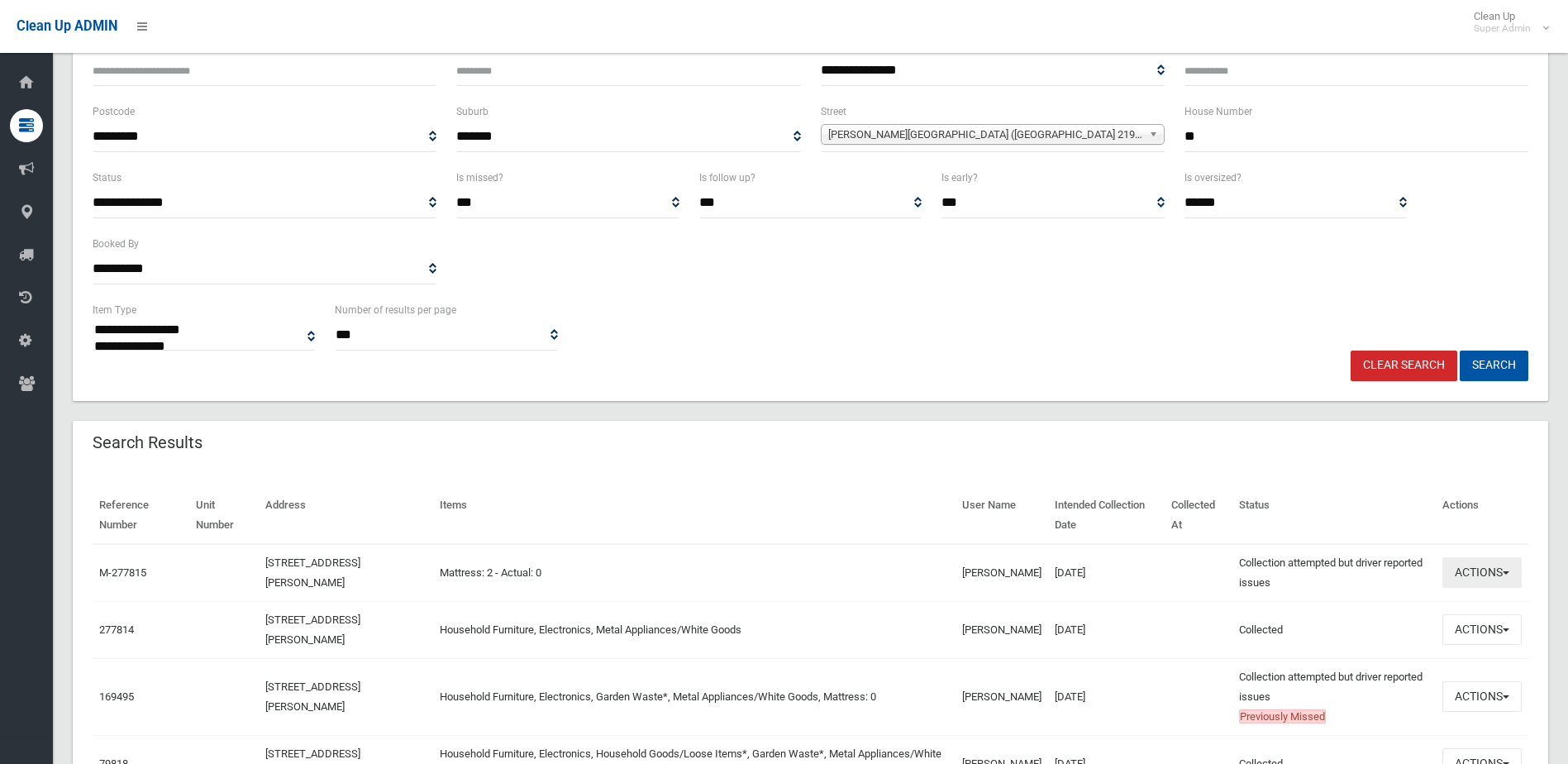
click at [1463, 573] on button "Actions" at bounding box center [1482, 572] width 80 height 31
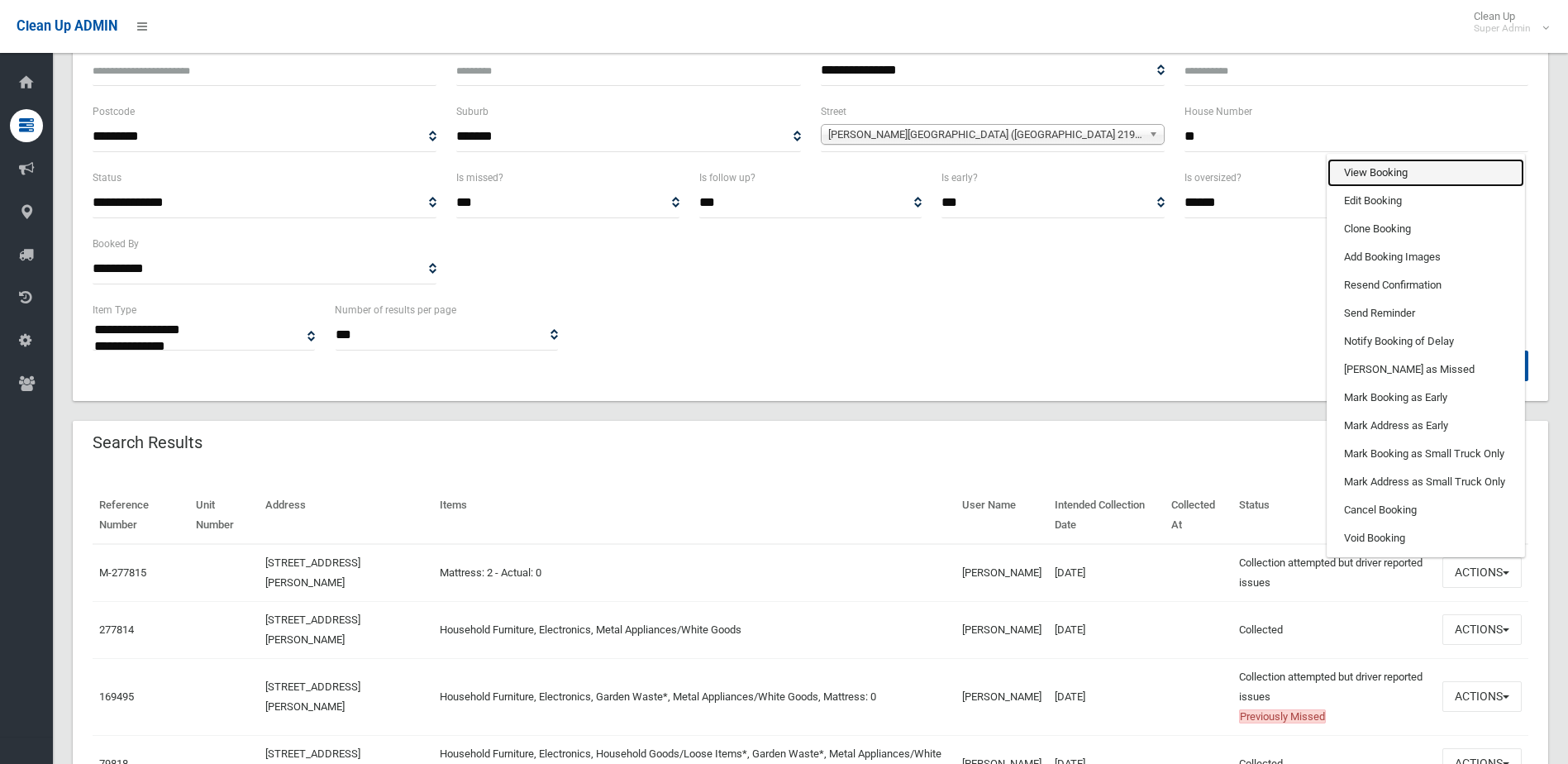
click at [1385, 174] on link "View Booking" at bounding box center [1426, 173] width 197 height 28
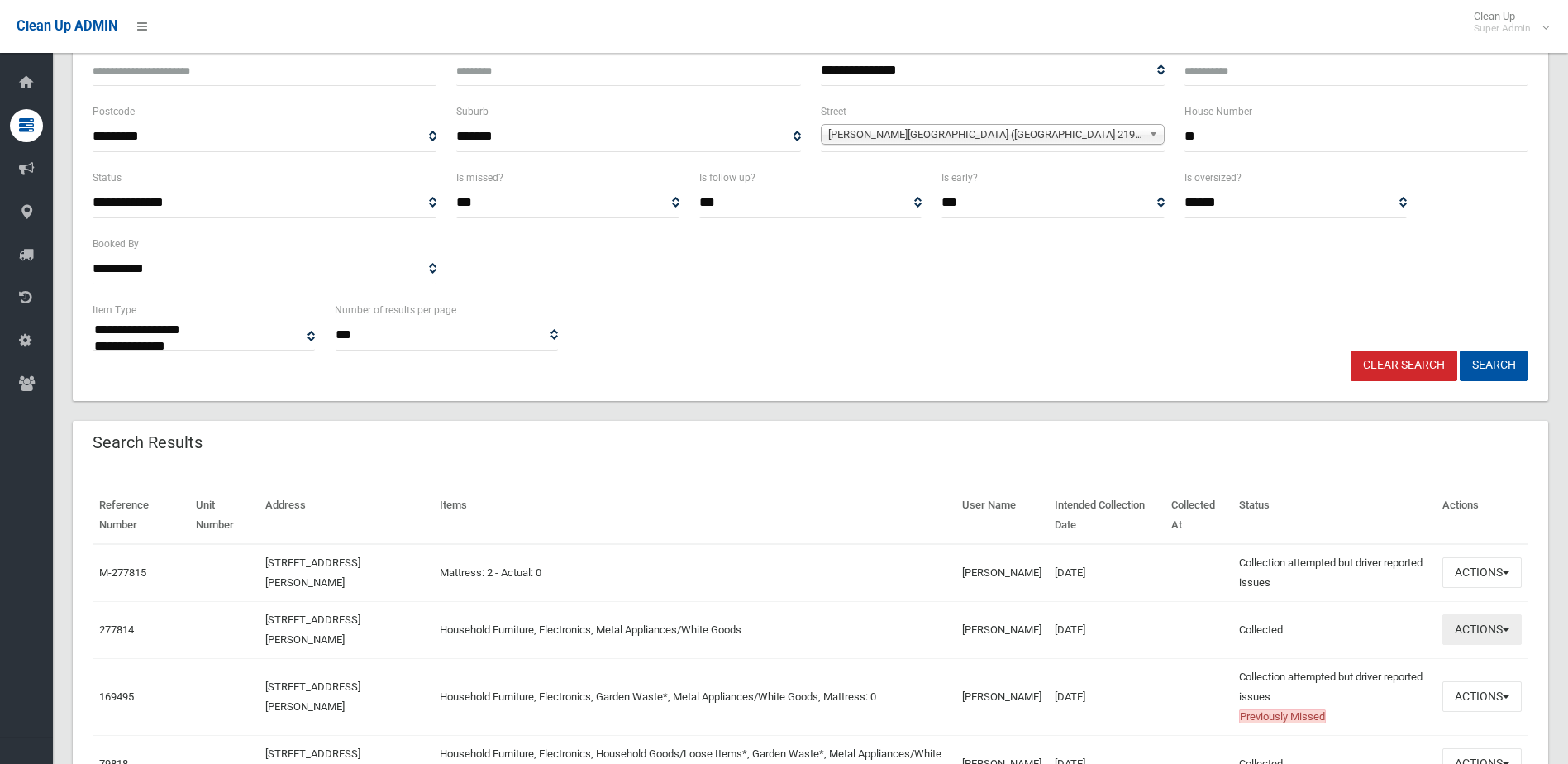
click at [1468, 621] on button "Actions" at bounding box center [1482, 629] width 80 height 31
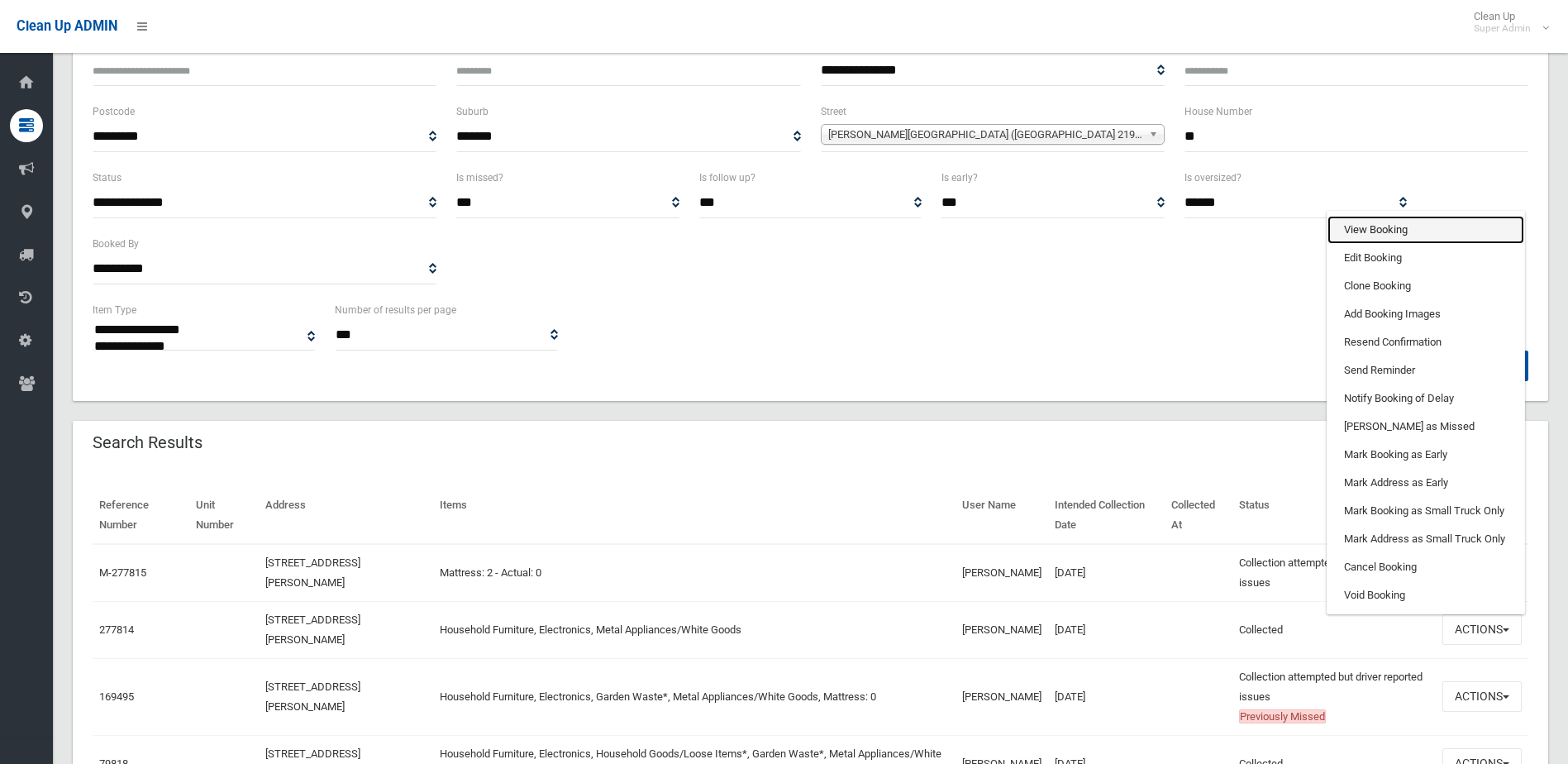
click at [1364, 231] on link "View Booking" at bounding box center [1426, 230] width 197 height 28
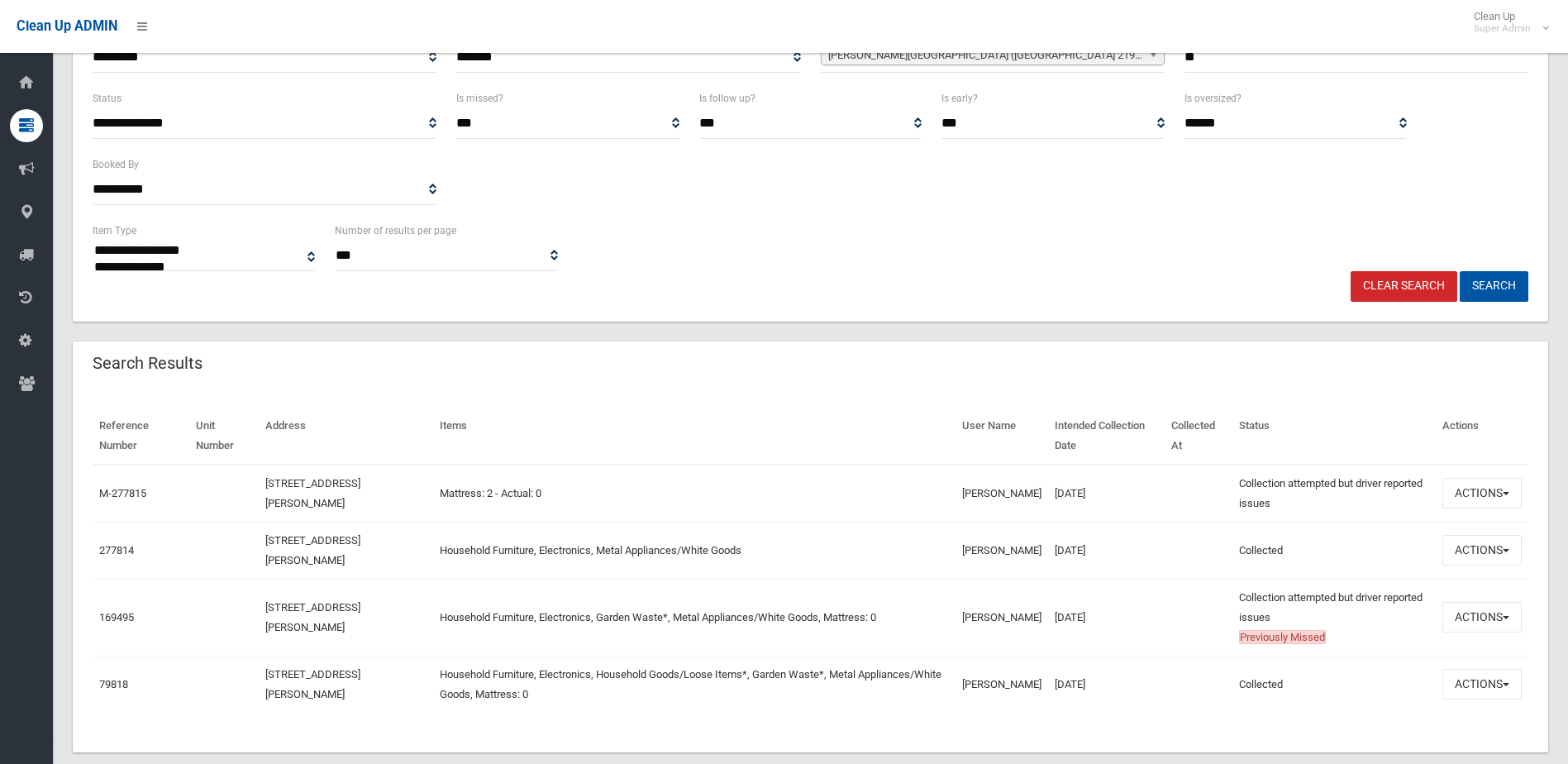
scroll to position [273, 0]
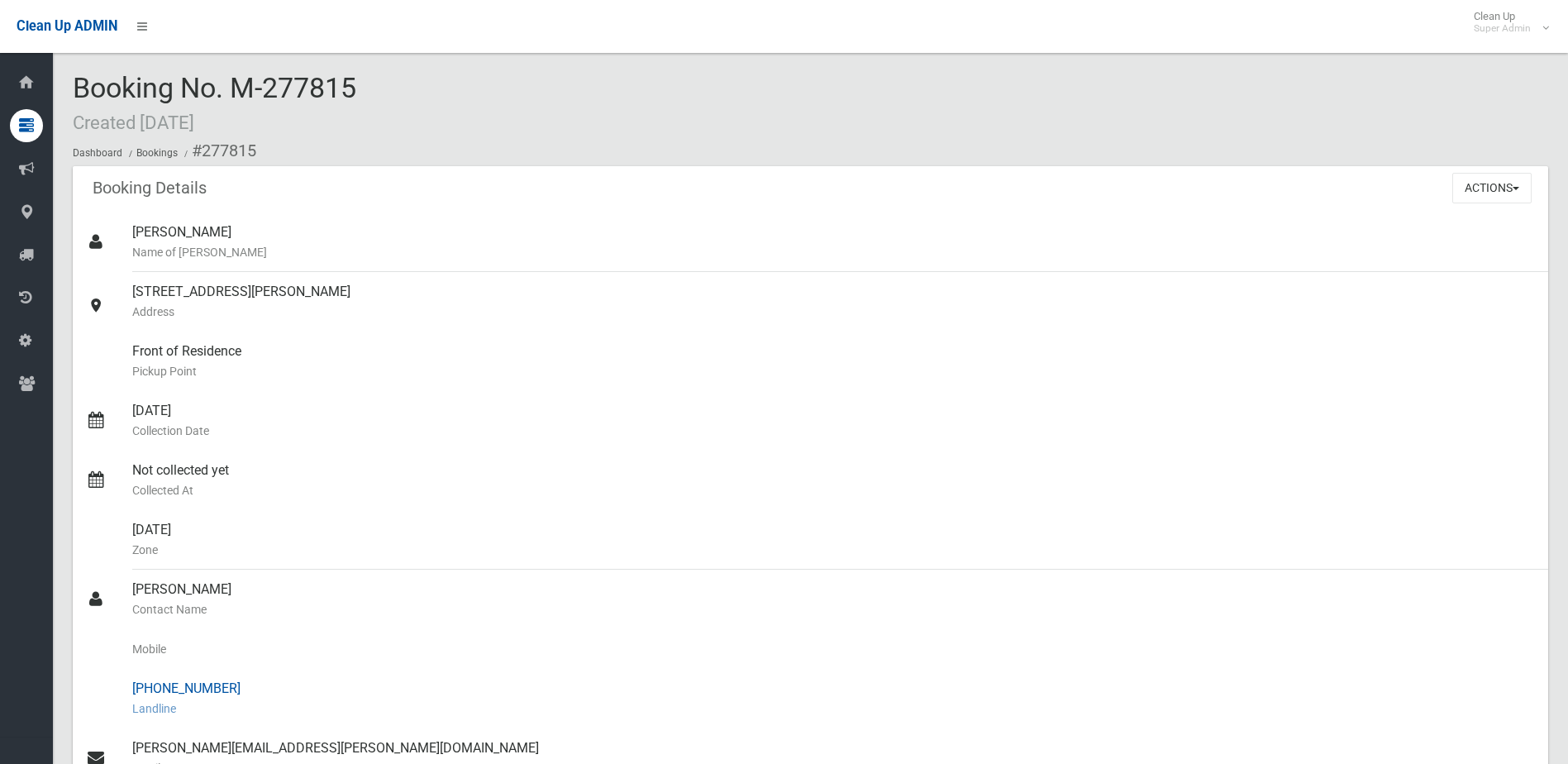
drag, startPoint x: 161, startPoint y: 689, endPoint x: 238, endPoint y: 690, distance: 77.0
click at [238, 690] on div "[PHONE_NUMBER] Landline" at bounding box center [833, 698] width 1402 height 59
drag, startPoint x: 238, startPoint y: 690, endPoint x: 206, endPoint y: 692, distance: 32.1
copy div "8713 0200"
drag, startPoint x: 160, startPoint y: 688, endPoint x: 254, endPoint y: 692, distance: 94.1
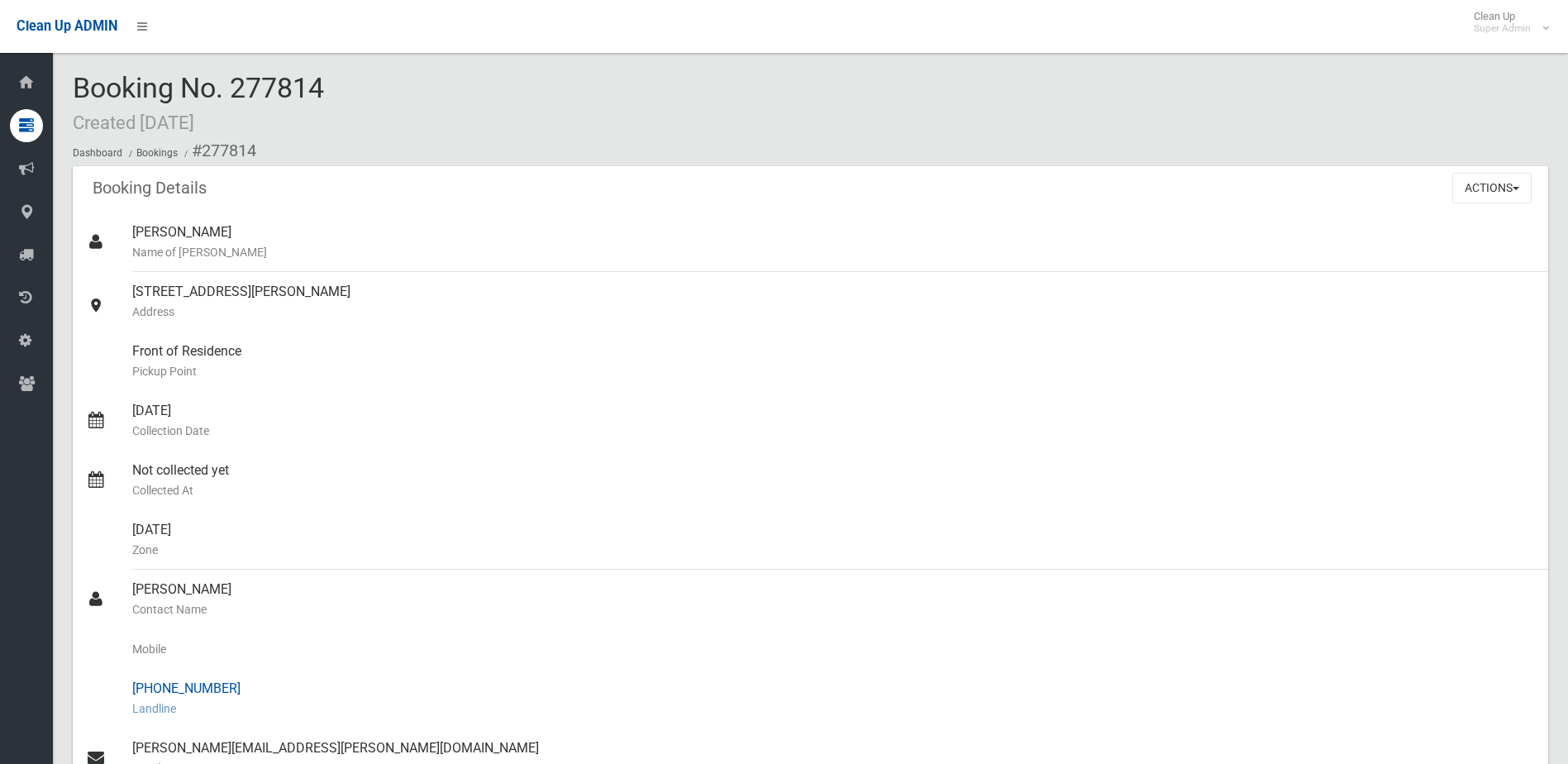
click at [254, 692] on div "[PHONE_NUMBER] Landline" at bounding box center [833, 698] width 1402 height 59
drag, startPoint x: 254, startPoint y: 692, endPoint x: 201, endPoint y: 691, distance: 53.0
copy div "8713 0200"
